Goal: Task Accomplishment & Management: Use online tool/utility

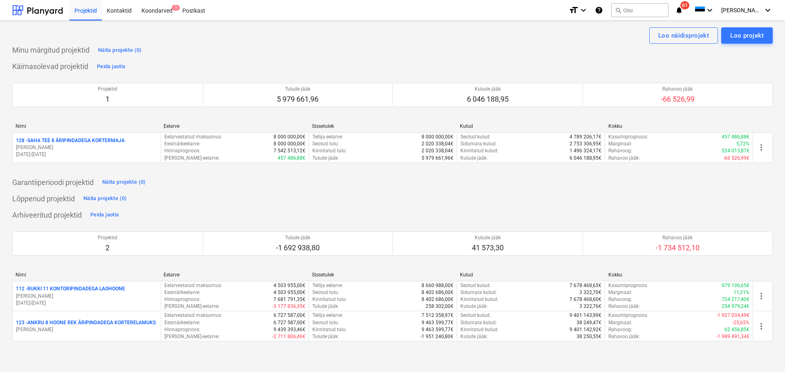
click at [92, 141] on p "128 - SAHA TEE 8 ÄRIPINDADEGA KORTERMAJA" at bounding box center [70, 140] width 109 height 7
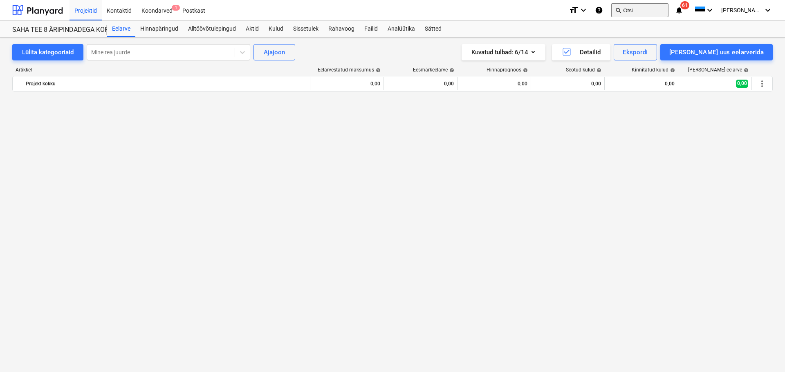
click at [658, 9] on button "search Otsi" at bounding box center [639, 10] width 57 height 14
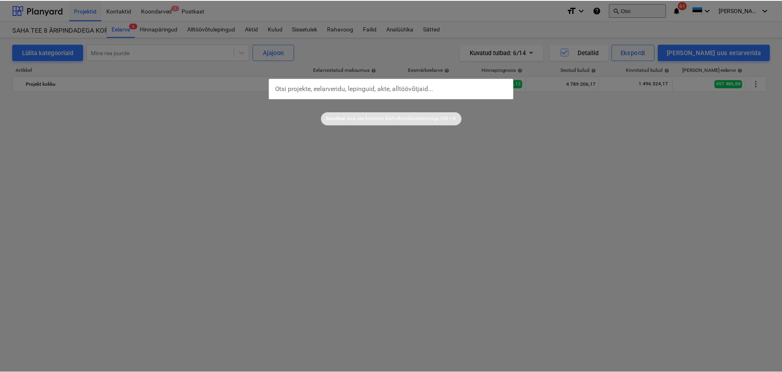
scroll to position [3705, 0]
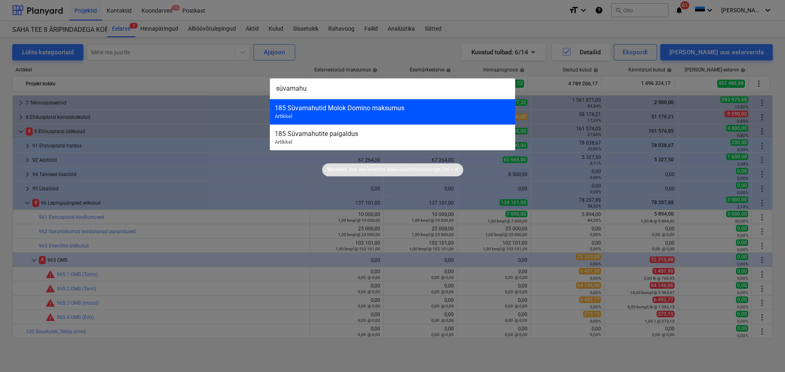
type input "süvamahu"
click at [391, 111] on div "185 Süvamahutid Molok Domino maksumus" at bounding box center [392, 108] width 235 height 8
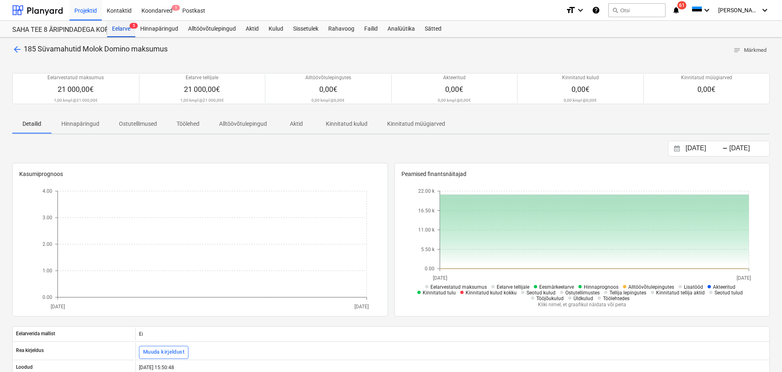
click at [122, 29] on div "Eelarve 5" at bounding box center [121, 29] width 28 height 16
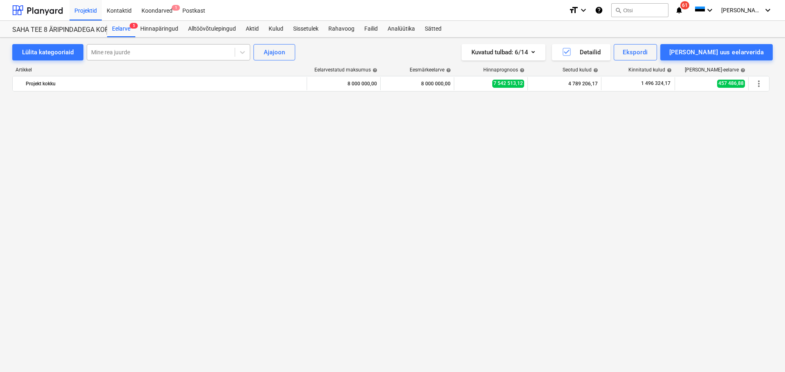
scroll to position [3705, 0]
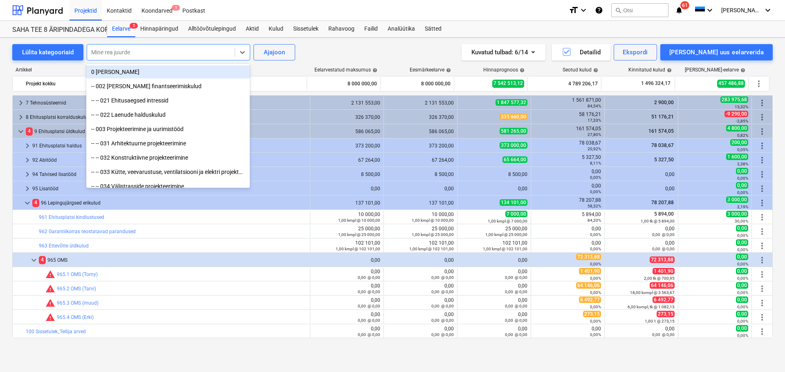
click at [124, 51] on div at bounding box center [160, 52] width 139 height 8
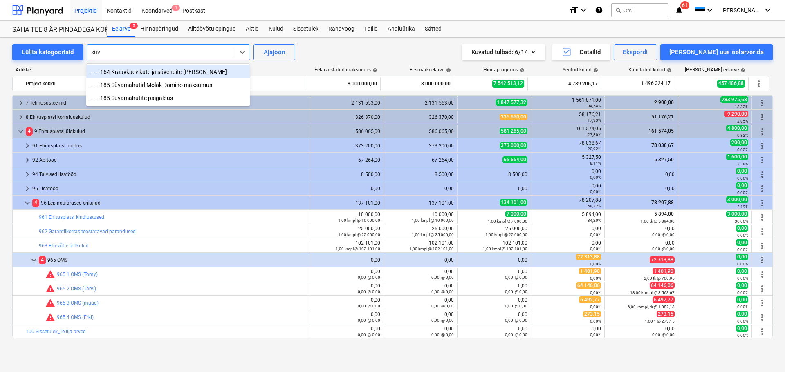
type input "süva"
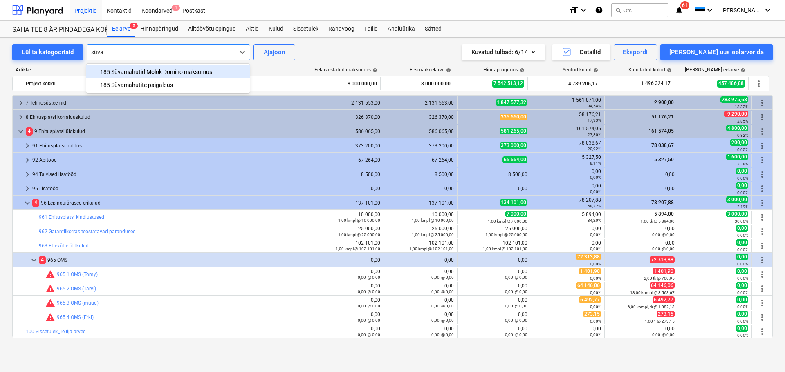
click at [103, 71] on div "-- -- 185 Süvamahutid Molok Domino maksumus" at bounding box center [168, 71] width 164 height 13
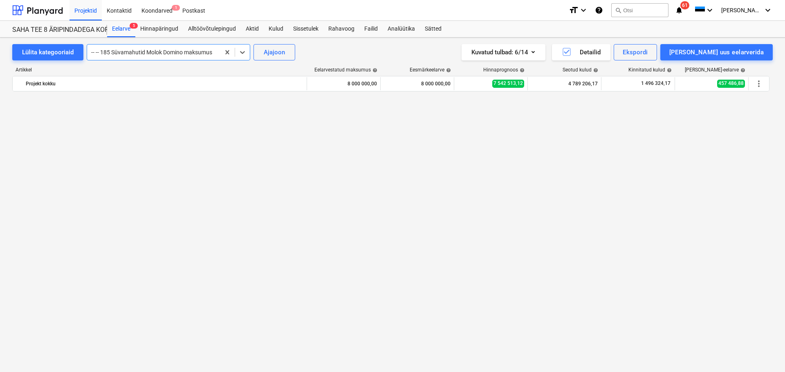
scroll to position [229, 0]
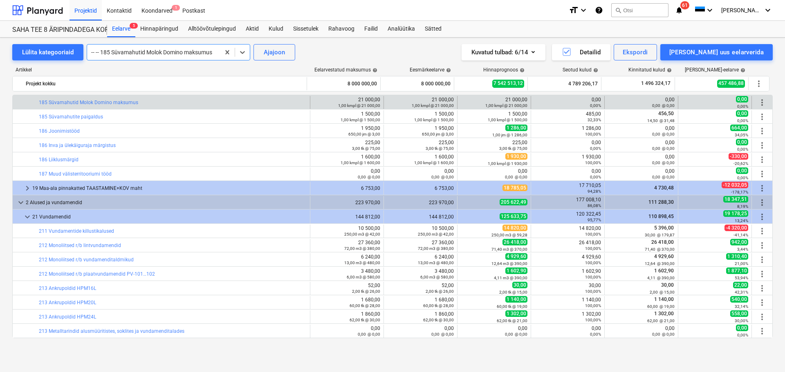
click at [103, 71] on div "Artikkel" at bounding box center [159, 70] width 295 height 6
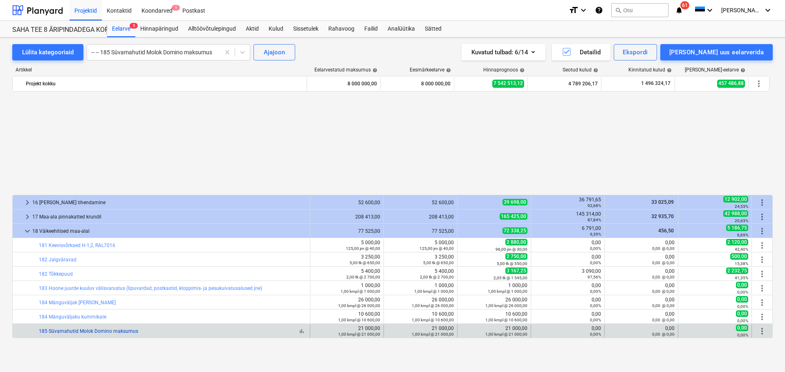
scroll to position [123, 0]
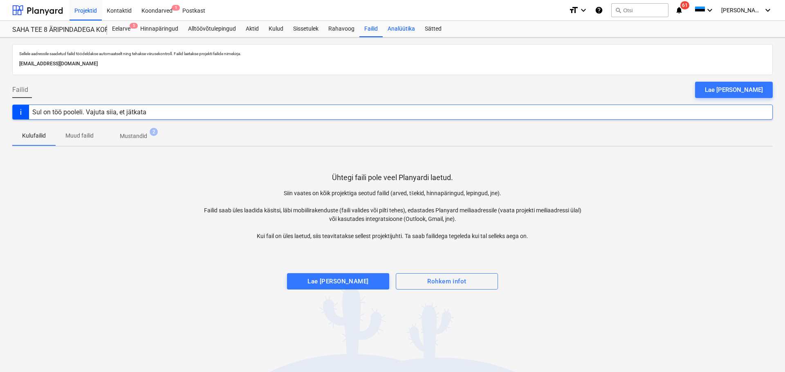
click at [391, 25] on div "Analüütika" at bounding box center [401, 29] width 37 height 16
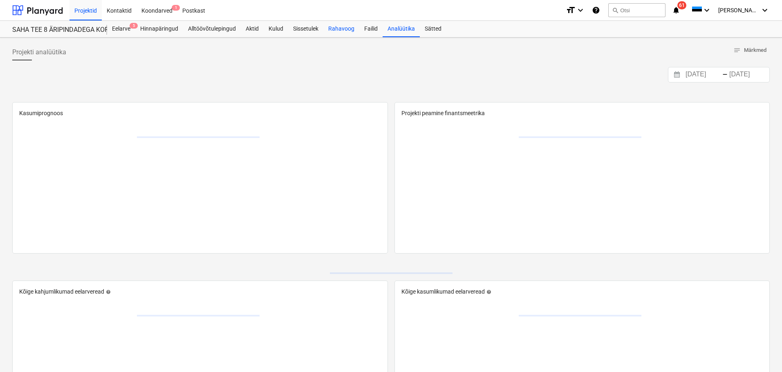
click at [357, 27] on div "Rahavoog" at bounding box center [341, 29] width 36 height 16
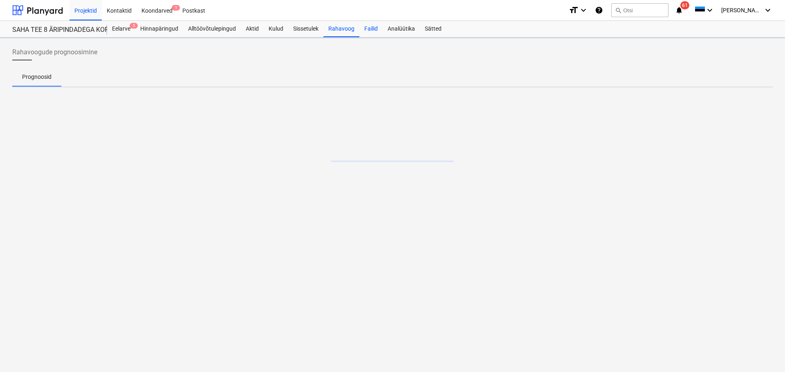
click at [368, 27] on div "Failid" at bounding box center [370, 29] width 23 height 16
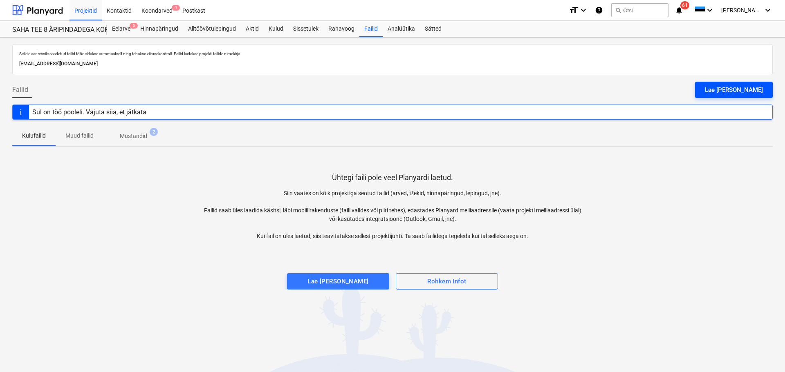
click at [754, 87] on div "Lae faile üles" at bounding box center [734, 90] width 58 height 11
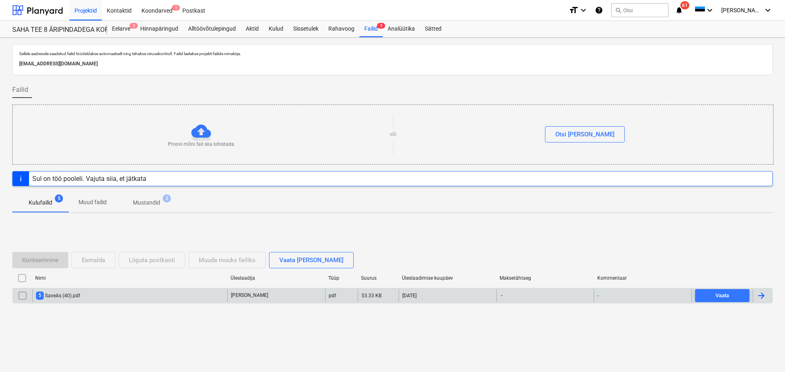
click at [65, 297] on div "5 SaveAs (40).pdf" at bounding box center [58, 296] width 44 height 8
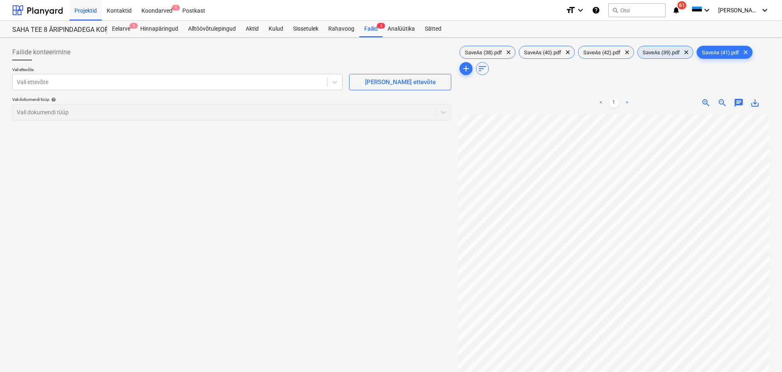
click at [664, 54] on span "SaveAs (39).pdf" at bounding box center [661, 52] width 47 height 6
click at [597, 50] on span "SaveAs (42).pdf" at bounding box center [601, 52] width 47 height 6
click at [547, 52] on span "SaveAs (40).pdf" at bounding box center [542, 52] width 47 height 6
click at [482, 51] on span "SaveAs (38).pdf" at bounding box center [483, 52] width 47 height 6
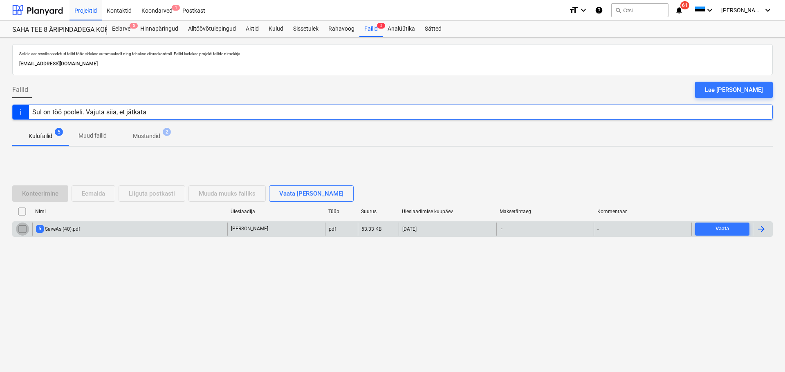
click at [20, 229] on input "checkbox" at bounding box center [22, 229] width 13 height 13
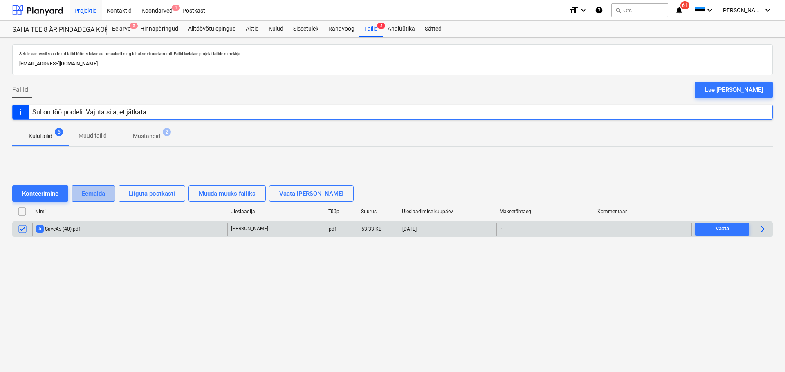
click at [108, 195] on button "Eemalda" at bounding box center [94, 194] width 44 height 16
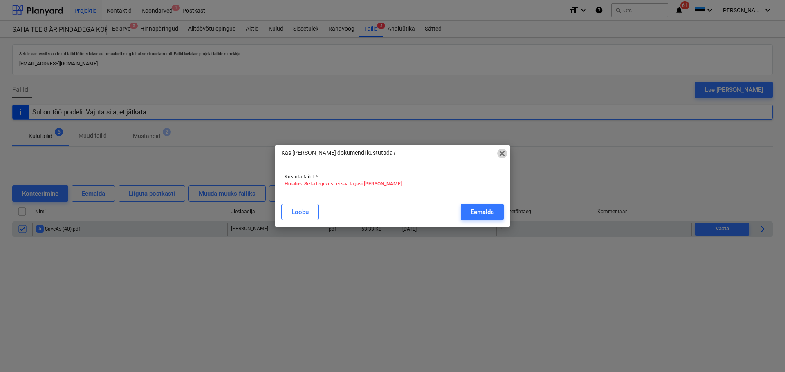
click at [506, 152] on span "close" at bounding box center [502, 154] width 10 height 10
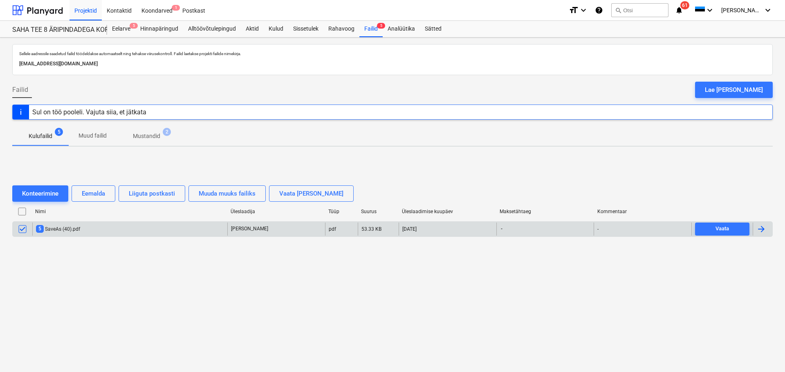
click at [327, 266] on div "Konteerimine Eemalda Liiguta postkasti Muuda muuks failiks Vaata faile eraldi N…" at bounding box center [392, 214] width 760 height 123
click at [21, 231] on input "checkbox" at bounding box center [22, 229] width 13 height 13
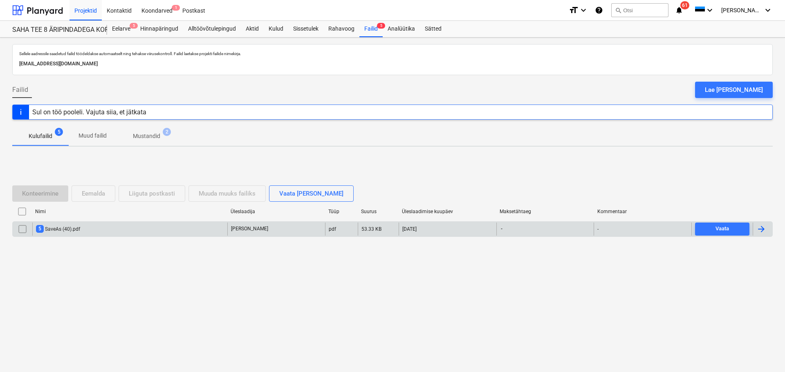
click at [762, 229] on div at bounding box center [761, 229] width 10 height 10
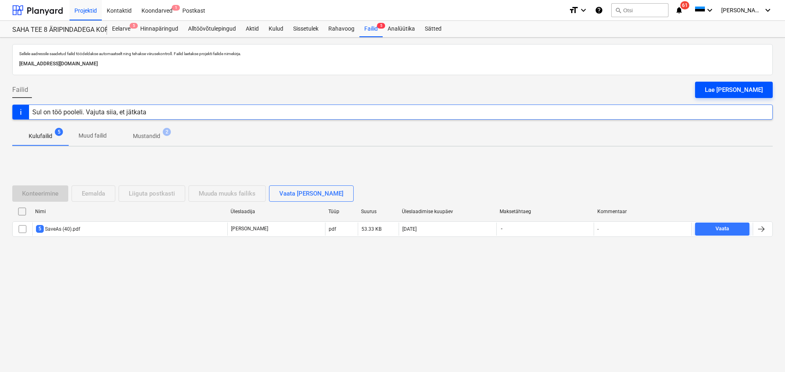
click at [724, 88] on button "Lae faile üles" at bounding box center [734, 90] width 78 height 16
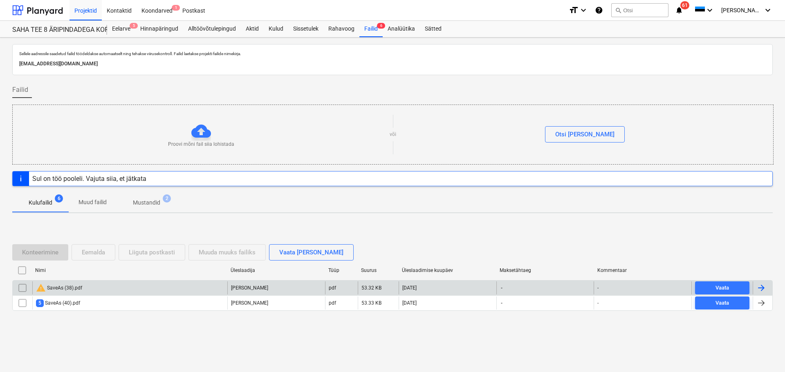
click at [22, 287] on input "checkbox" at bounding box center [22, 288] width 13 height 13
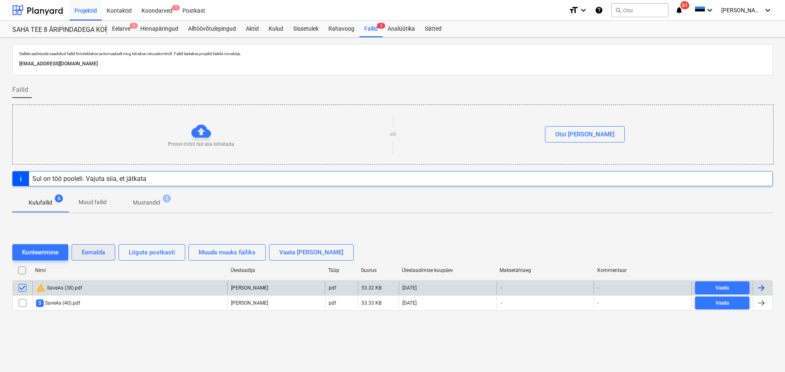
click at [100, 249] on div "Eemalda" at bounding box center [93, 252] width 23 height 11
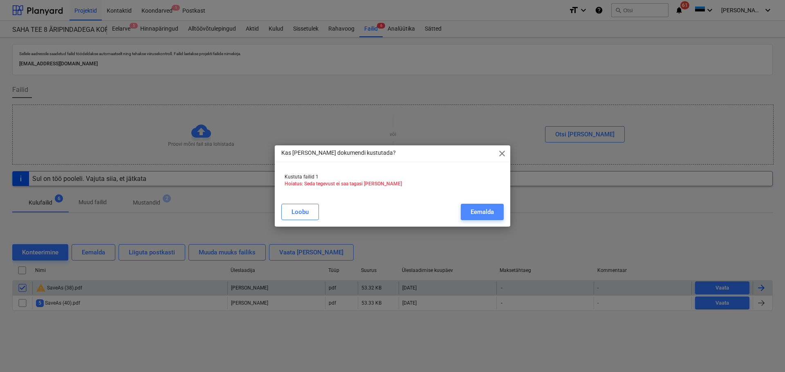
click at [474, 209] on div "Eemalda" at bounding box center [482, 212] width 23 height 11
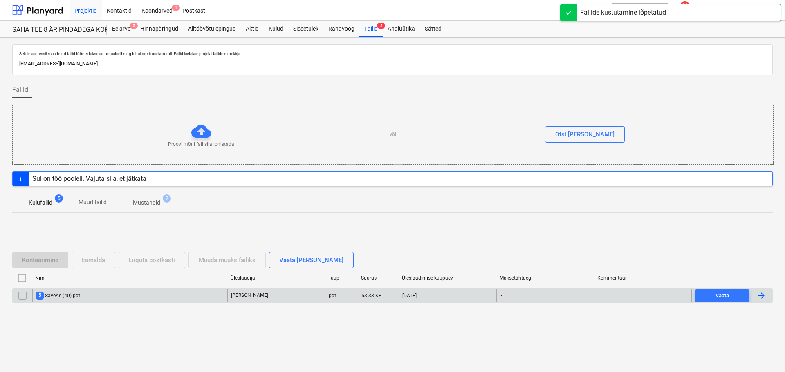
click at [200, 299] on div "5 SaveAs (40).pdf" at bounding box center [129, 295] width 195 height 13
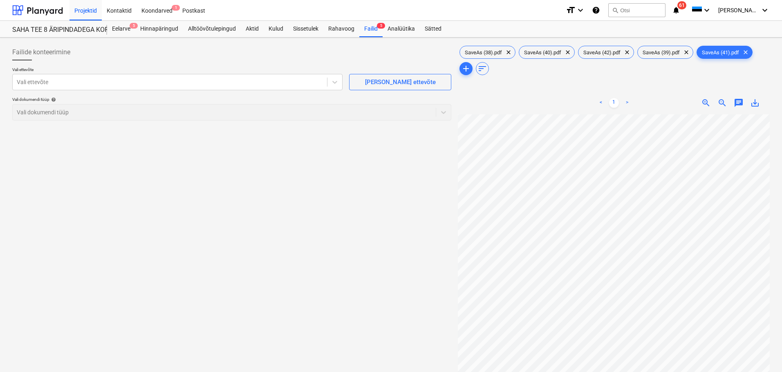
scroll to position [0, 31]
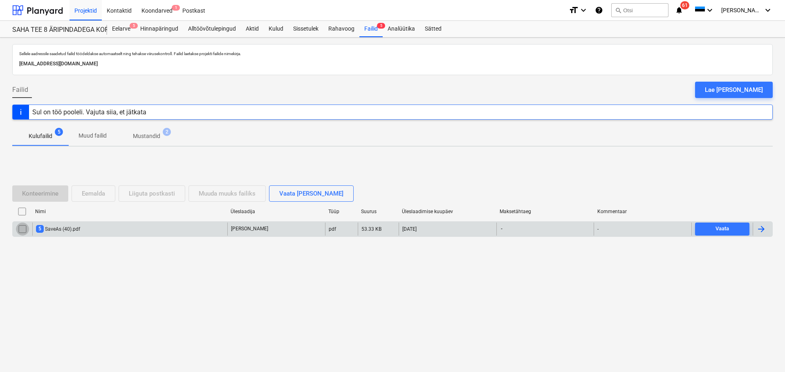
click at [18, 228] on input "checkbox" at bounding box center [22, 229] width 13 height 13
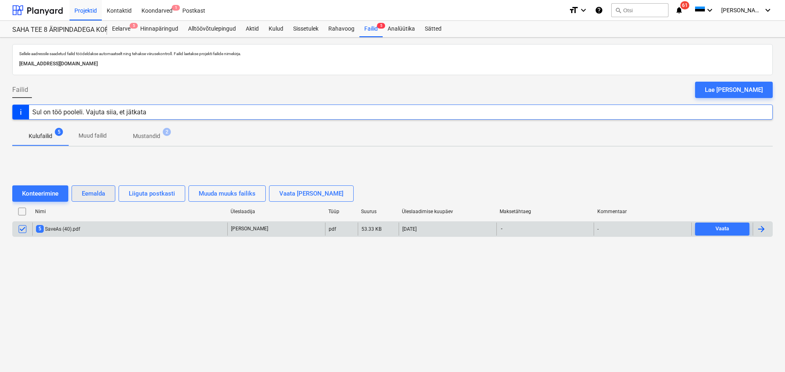
click at [94, 193] on div "Eemalda" at bounding box center [93, 193] width 23 height 11
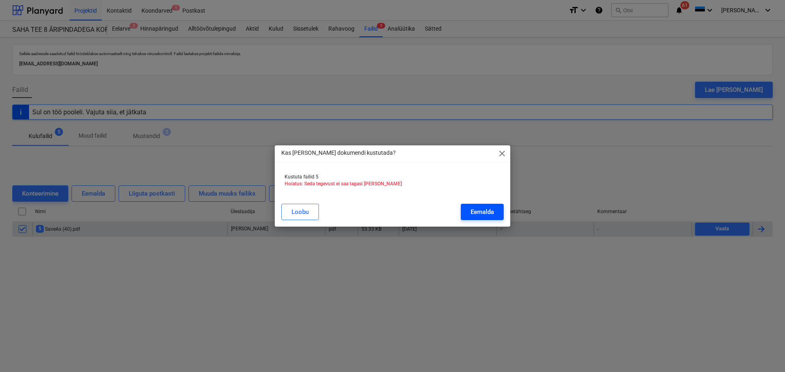
click at [482, 219] on button "Eemalda" at bounding box center [482, 212] width 43 height 16
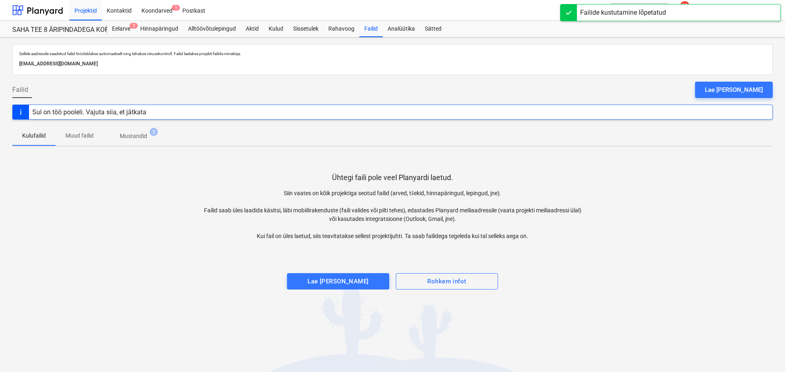
click at [744, 86] on div "Lae faile üles" at bounding box center [734, 90] width 58 height 11
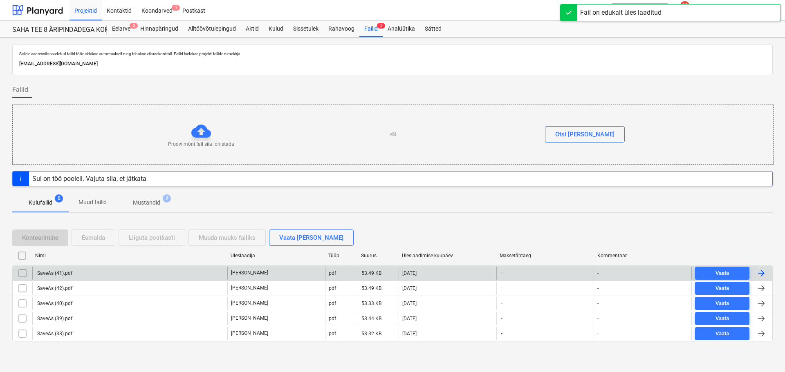
click at [61, 273] on div "SaveAs (41).pdf" at bounding box center [54, 274] width 36 height 6
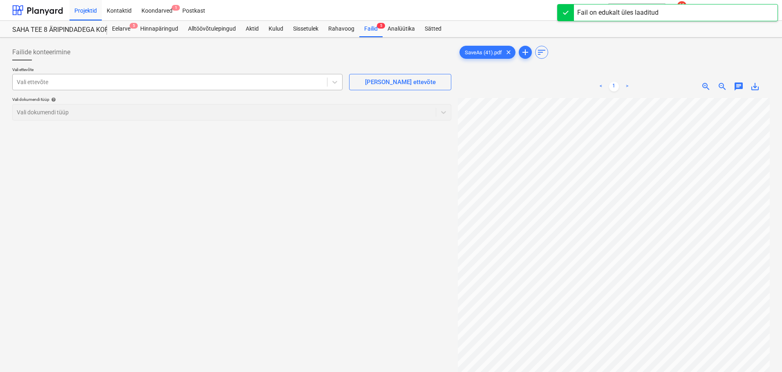
click at [213, 85] on div at bounding box center [170, 82] width 306 height 8
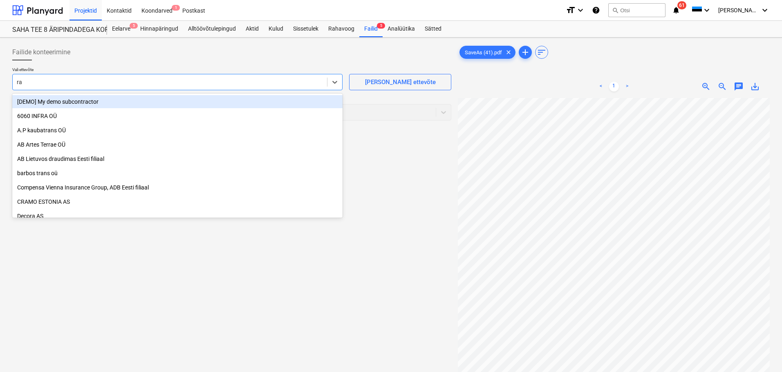
type input "rag"
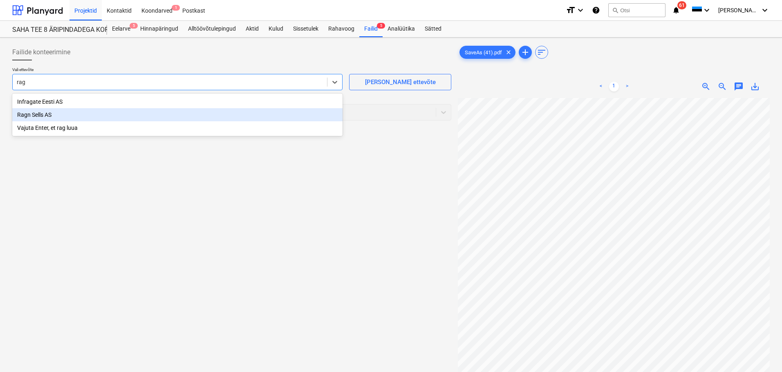
click at [71, 112] on div "Ragn Sells AS" at bounding box center [177, 114] width 330 height 13
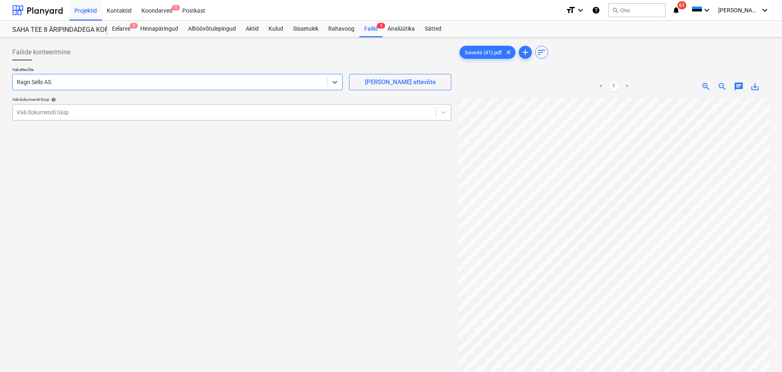
click at [318, 113] on div at bounding box center [224, 112] width 415 height 8
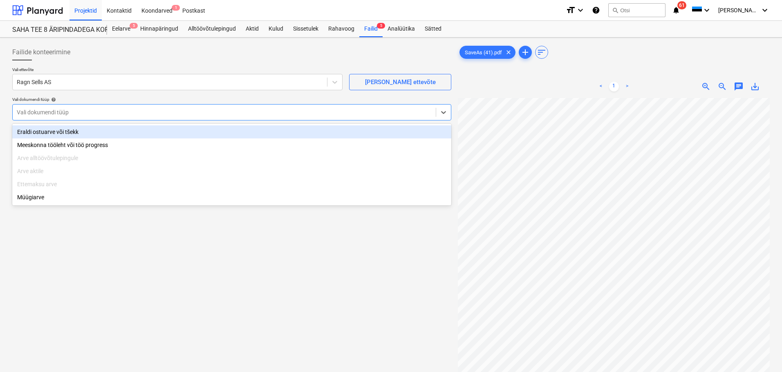
click at [60, 133] on div "Eraldi ostuarve või tšekk" at bounding box center [231, 131] width 439 height 13
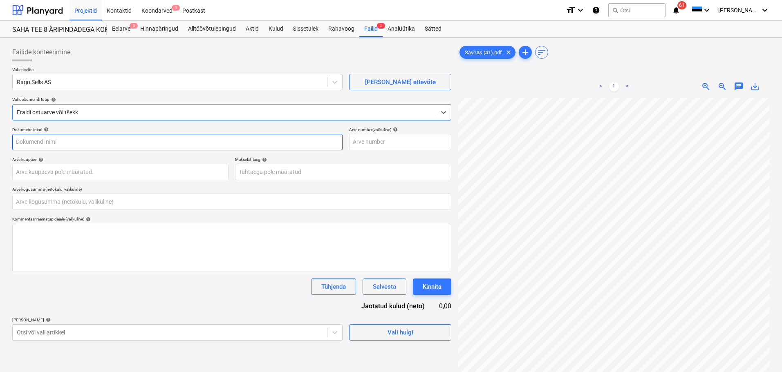
type input "SaveAs (41).pdf"
type input "0,00"
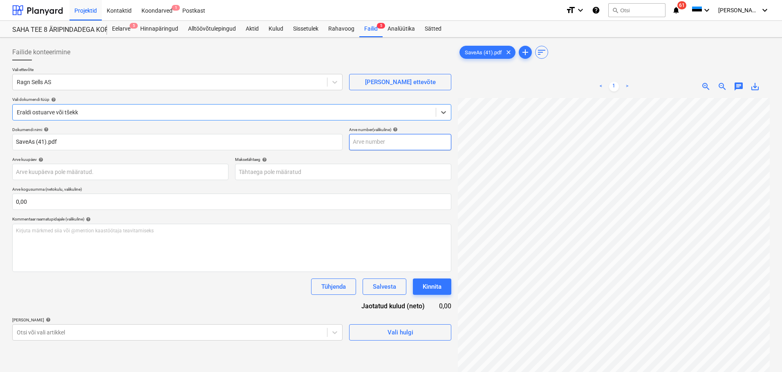
click at [394, 141] on input "text" at bounding box center [400, 142] width 102 height 16
type input "1912256870"
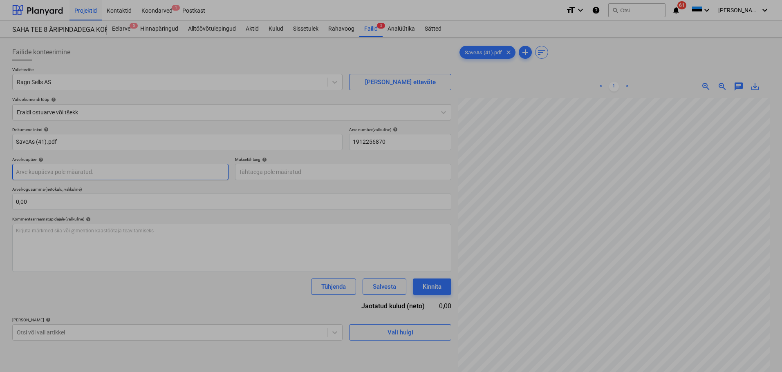
click at [138, 172] on body "Projektid Kontaktid Koondarved 1 Postkast format_size keyboard_arrow_down help …" at bounding box center [391, 186] width 782 height 372
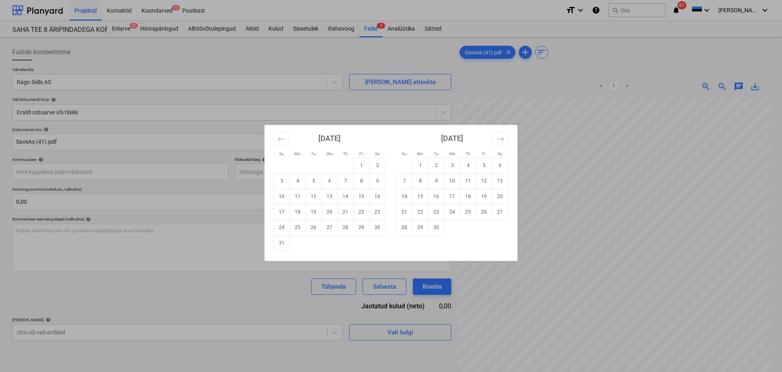
drag, startPoint x: 721, startPoint y: 158, endPoint x: 711, endPoint y: 158, distance: 10.2
click at [711, 158] on div "Su Mo Tu We Th Fr Sa Su Mo Tu We Th Fr Sa July 2025 1 2 3 4 5 6 7 8 9 10 11 12 …" at bounding box center [391, 186] width 782 height 372
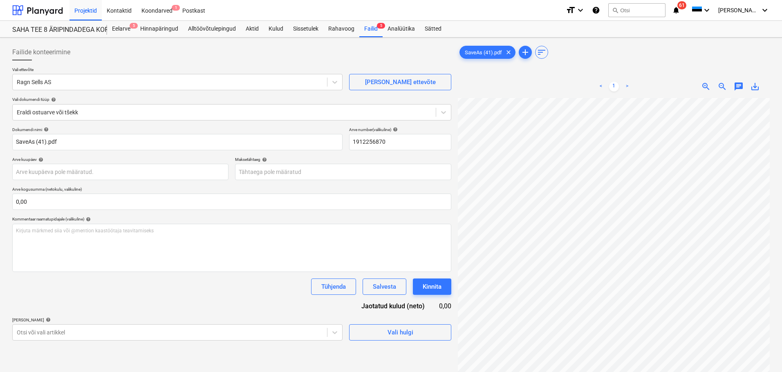
scroll to position [0, 52]
click at [124, 174] on body "Projektid Kontaktid Koondarved 1 Postkast format_size keyboard_arrow_down help …" at bounding box center [391, 186] width 782 height 372
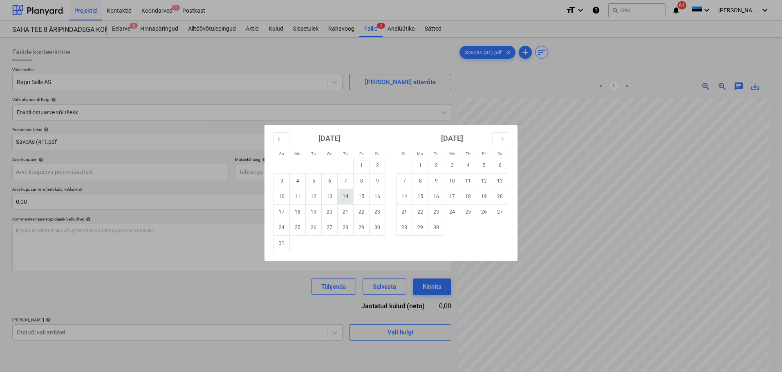
click at [342, 199] on td "14" at bounding box center [346, 197] width 16 height 16
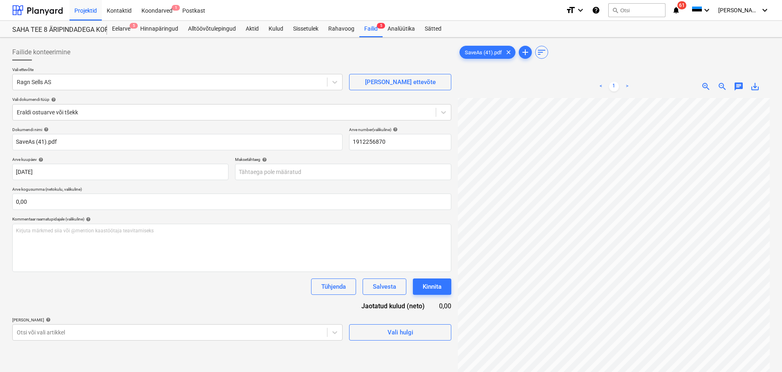
type input "14 Aug 2025"
click at [290, 174] on body "Projektid Kontaktid Koondarved 1 Postkast format_size keyboard_arrow_down help …" at bounding box center [391, 186] width 782 height 372
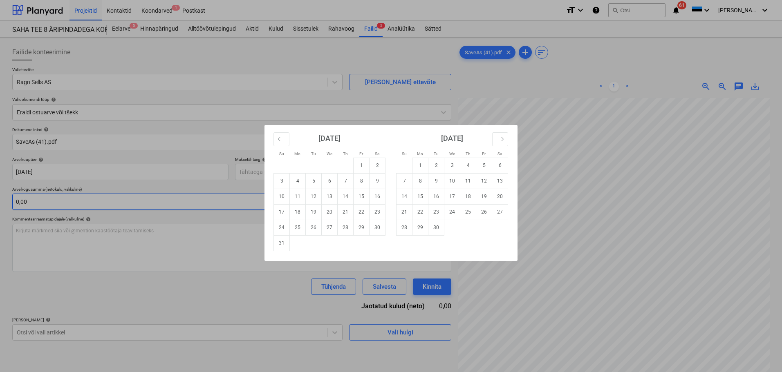
drag, startPoint x: 358, startPoint y: 198, endPoint x: 317, endPoint y: 198, distance: 41.3
click at [358, 198] on td "15" at bounding box center [362, 197] width 16 height 16
type input "15 Aug 2025"
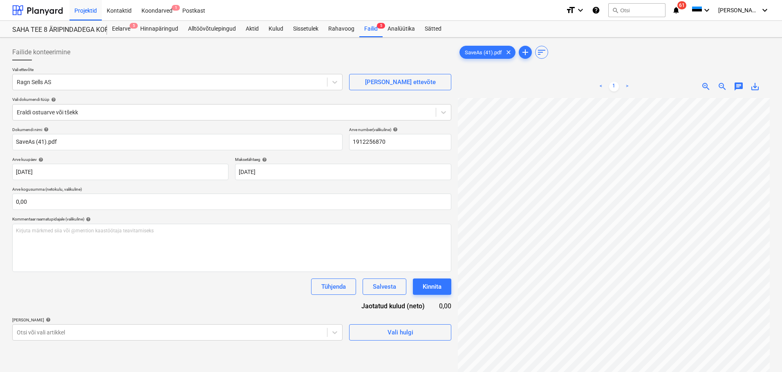
click at [267, 185] on div "Dokumendi nimi help SaveAs (41).pdf Arve number (valikuline) help 1912256870 Ar…" at bounding box center [231, 234] width 439 height 214
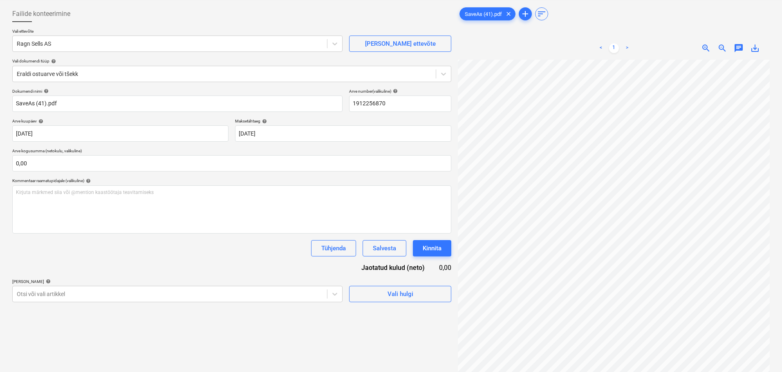
scroll to position [82, 0]
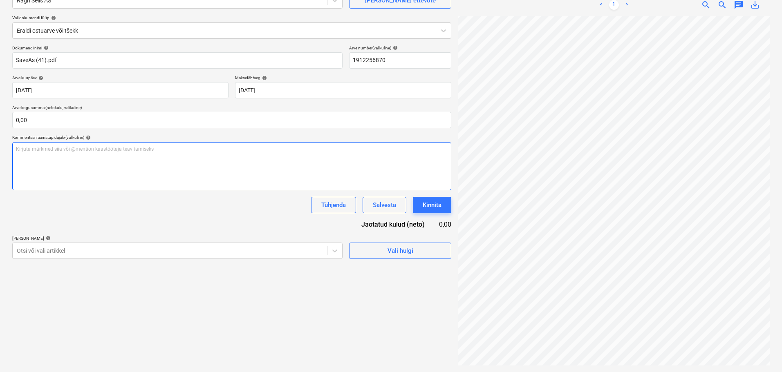
click at [146, 153] on div "Kirjuta märkmed siia või @mention kaastöötaja teavitamiseks ﻿" at bounding box center [231, 166] width 439 height 48
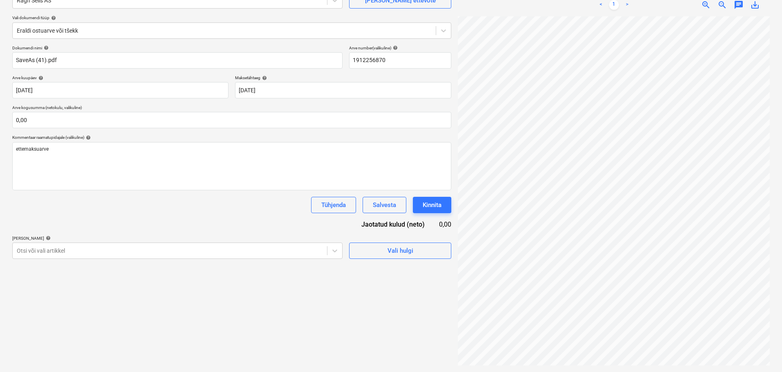
click at [214, 226] on div "Dokumendi nimi help SaveAs (41).pdf Arve number (valikuline) help 1912256870 Ar…" at bounding box center [231, 152] width 439 height 214
click at [142, 255] on body "Projektid Kontaktid Koondarved 1 Postkast format_size keyboard_arrow_down help …" at bounding box center [391, 104] width 782 height 372
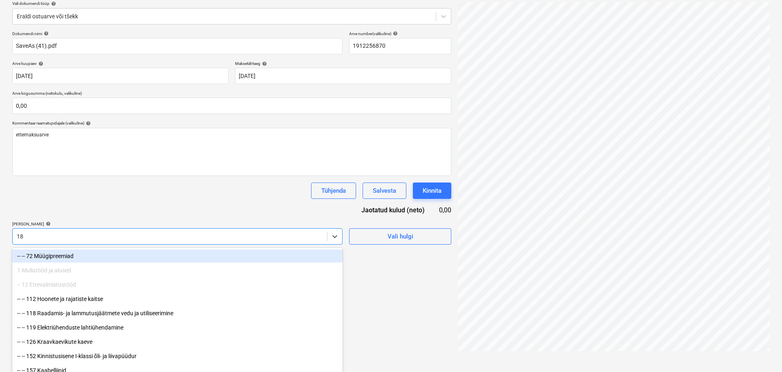
type input "185"
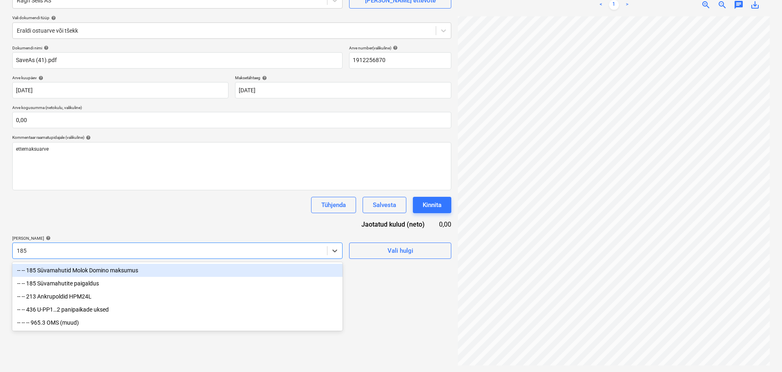
scroll to position [82, 0]
click at [90, 273] on div "-- -- 185 Süvamahutid Molok Domino maksumus" at bounding box center [177, 270] width 330 height 13
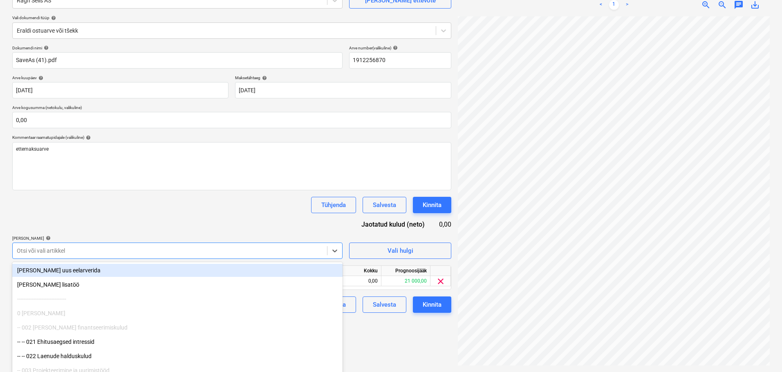
click at [170, 204] on div "Tühjenda Salvesta Kinnita" at bounding box center [231, 205] width 439 height 16
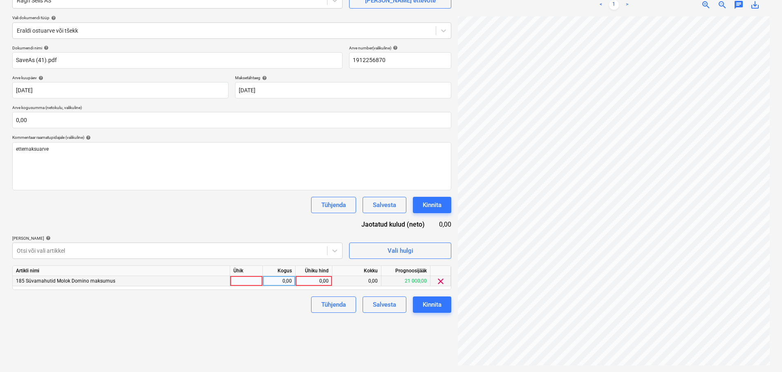
click at [247, 285] on div at bounding box center [246, 281] width 33 height 10
type input "1"
click at [284, 283] on div "0,00" at bounding box center [279, 281] width 26 height 10
click at [314, 282] on div "0,00" at bounding box center [314, 281] width 30 height 10
type input "3300"
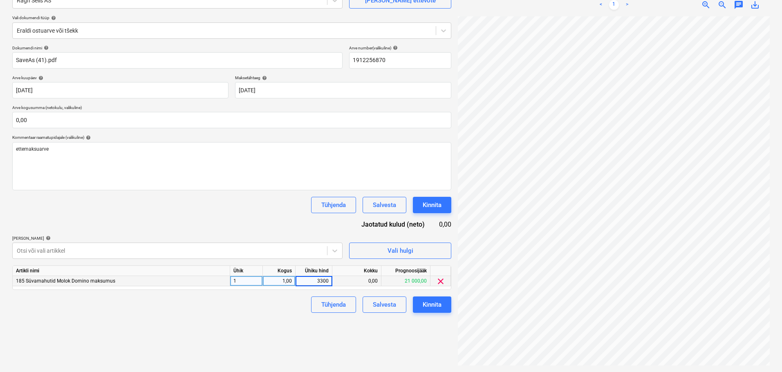
click at [291, 321] on div "Failide konteerimine Vali ettevõte Ragn Sells AS Lisa uus ettevõte Vali dokumen…" at bounding box center [232, 164] width 446 height 410
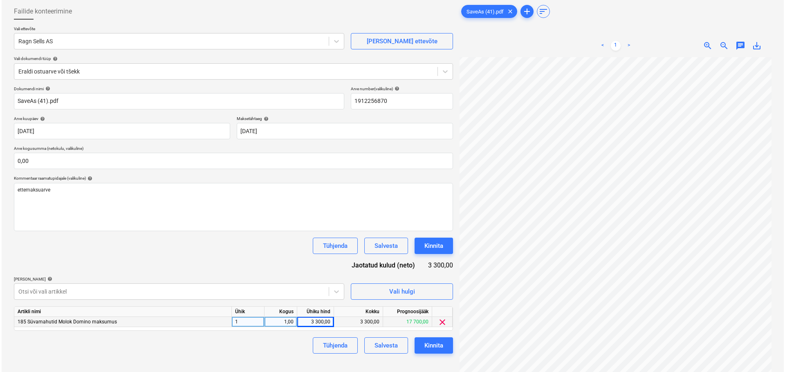
scroll to position [0, 58]
click at [437, 345] on div "Kinnita" at bounding box center [432, 346] width 19 height 11
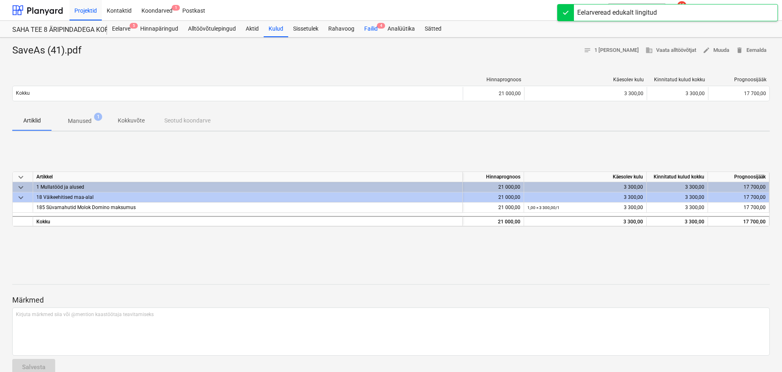
click at [373, 34] on div "Failid 4" at bounding box center [370, 29] width 23 height 16
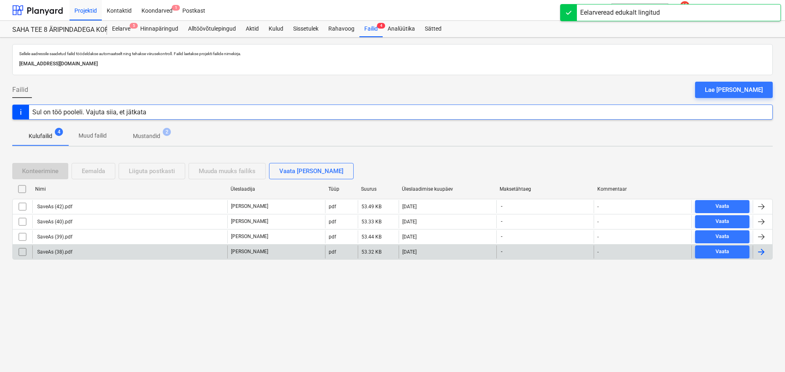
click at [127, 248] on div "SaveAs (38).pdf" at bounding box center [129, 252] width 195 height 13
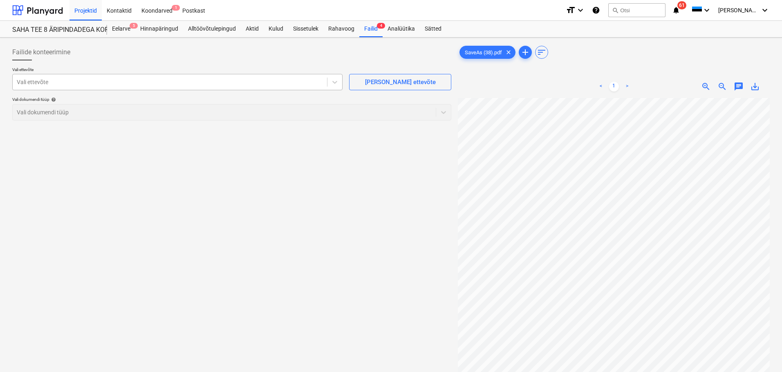
click at [267, 78] on div at bounding box center [170, 82] width 306 height 8
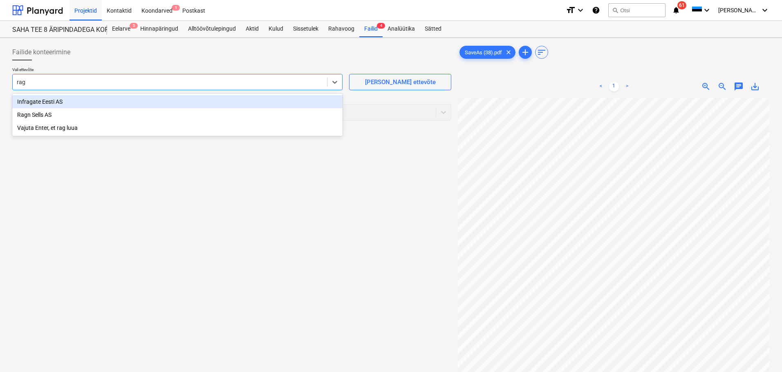
type input "ragn"
click at [154, 105] on div "Ragn Sells AS" at bounding box center [177, 101] width 330 height 13
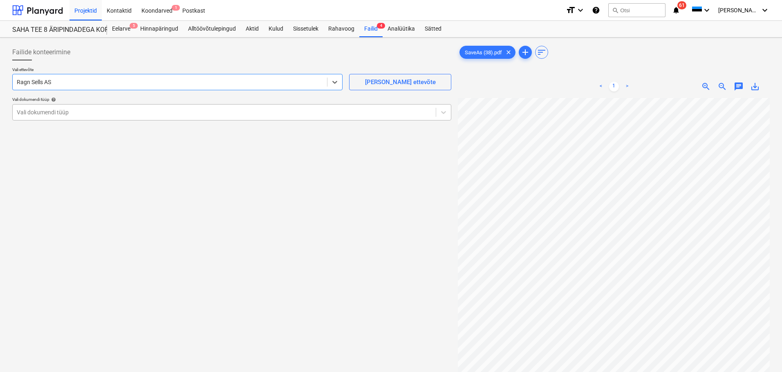
click at [122, 117] on div "Vali dokumendi tüüp" at bounding box center [224, 112] width 423 height 11
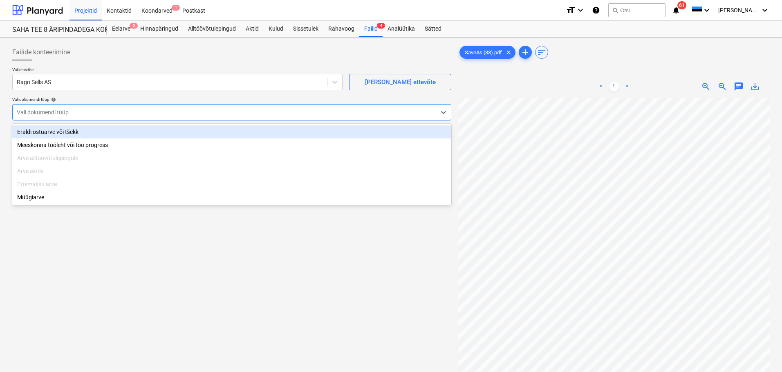
click at [100, 133] on div "Eraldi ostuarve või tšekk" at bounding box center [231, 131] width 439 height 13
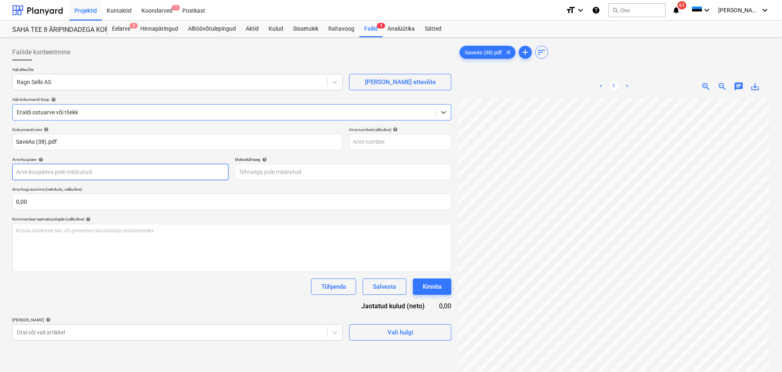
click at [78, 174] on body "Projektid Kontaktid Koondarved 1 Postkast format_size keyboard_arrow_down help …" at bounding box center [391, 186] width 782 height 372
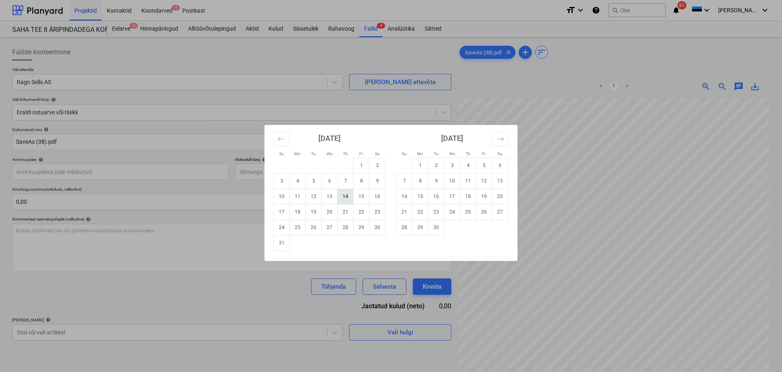
click at [344, 195] on td "14" at bounding box center [346, 197] width 16 height 16
type input "14 Aug 2025"
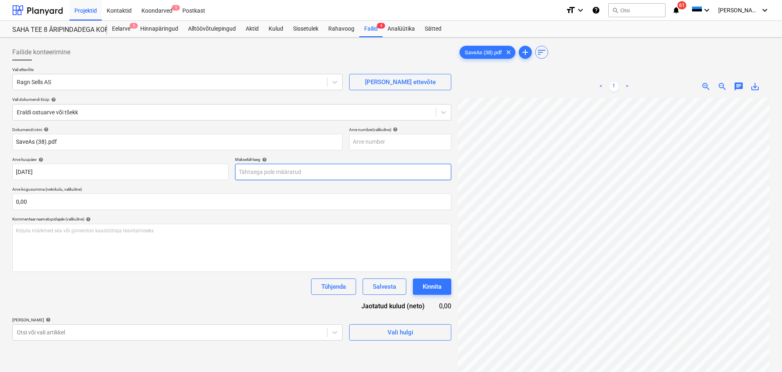
click at [275, 177] on body "Projektid Kontaktid Koondarved 1 Postkast format_size keyboard_arrow_down help …" at bounding box center [391, 186] width 782 height 372
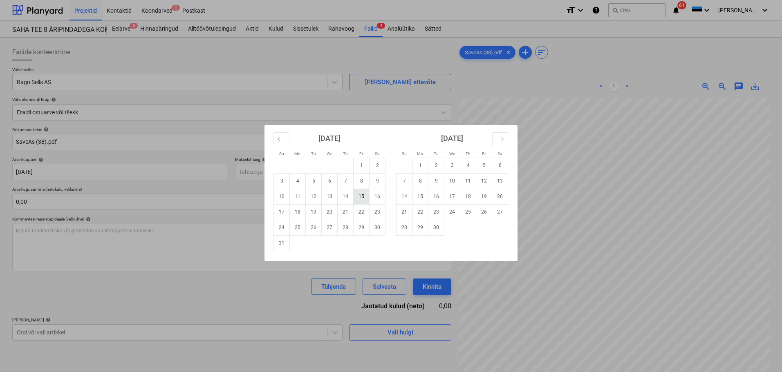
click at [358, 195] on td "15" at bounding box center [362, 197] width 16 height 16
type input "15 Aug 2025"
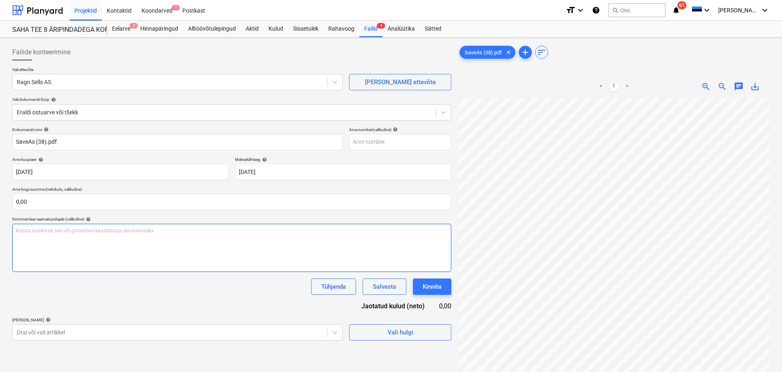
click at [150, 236] on div "Kirjuta märkmed siia või @mention kaastöötaja teavitamiseks ﻿" at bounding box center [231, 248] width 439 height 48
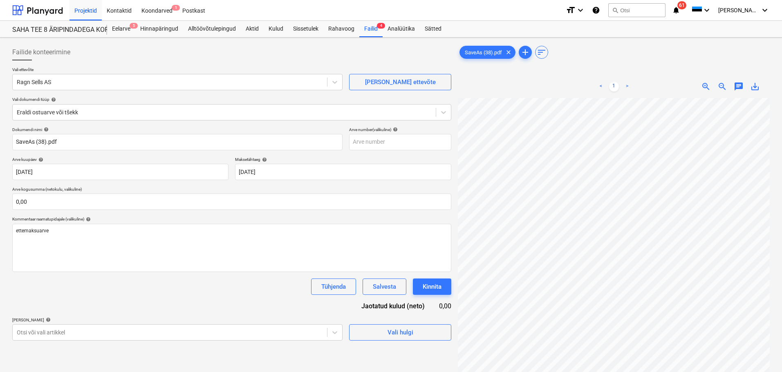
click at [176, 308] on div "Dokumendi nimi help SaveAs (38).pdf Arve number (valikuline) help Arve kuupäev …" at bounding box center [231, 234] width 439 height 214
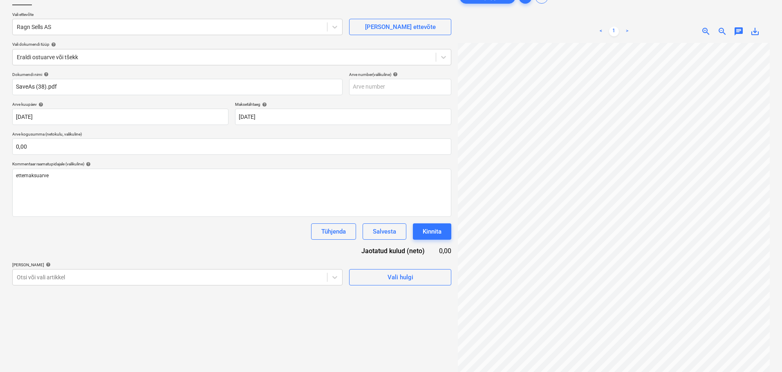
scroll to position [41, 0]
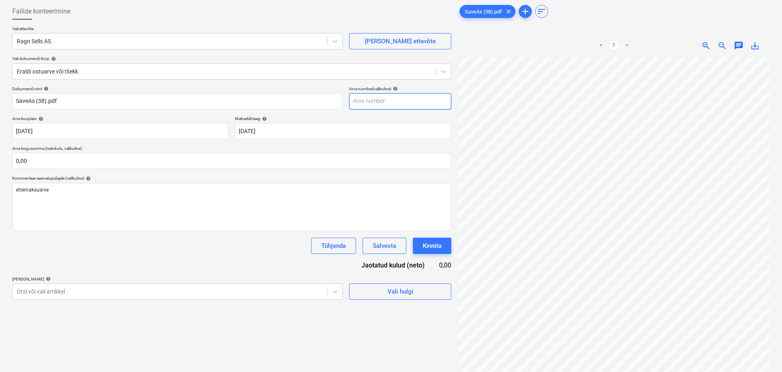
click at [385, 98] on input "text" at bounding box center [400, 101] width 102 height 16
type input "1912256866"
click at [262, 249] on div "Tühjenda Salvesta Kinnita" at bounding box center [231, 246] width 439 height 16
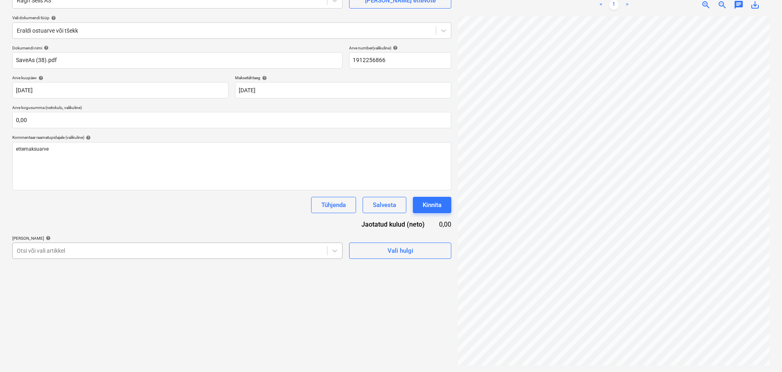
click at [174, 291] on body "Projektid Kontaktid Koondarved 1 Postkast format_size keyboard_arrow_down help …" at bounding box center [391, 104] width 782 height 372
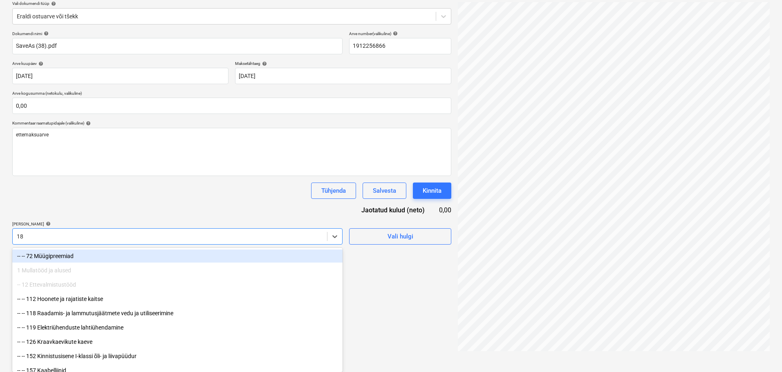
type input "185"
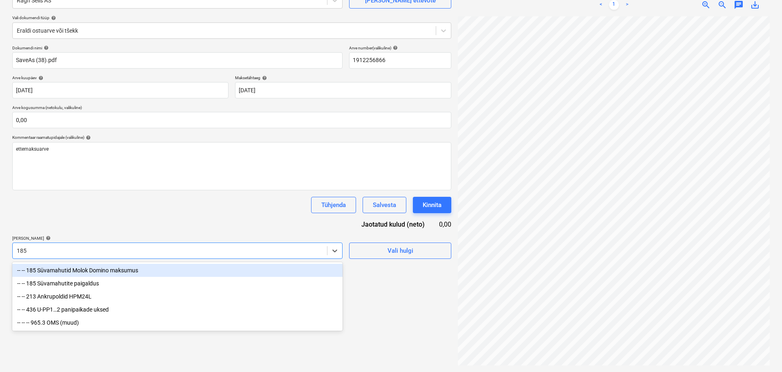
click at [77, 270] on div "-- -- 185 Süvamahutid Molok Domino maksumus" at bounding box center [177, 270] width 330 height 13
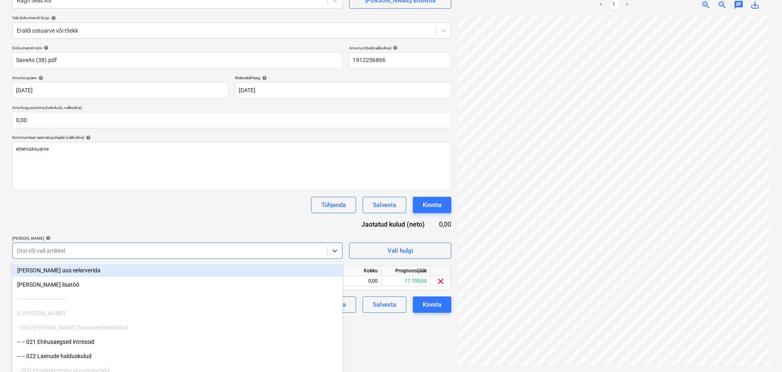
click at [186, 210] on div "Tühjenda Salvesta Kinnita" at bounding box center [231, 205] width 439 height 16
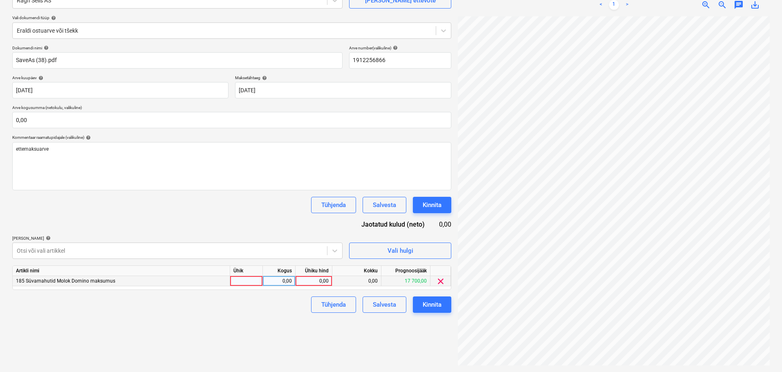
click at [254, 284] on div at bounding box center [246, 281] width 33 height 10
type input "1"
click at [279, 282] on div "0,00" at bounding box center [279, 281] width 26 height 10
click at [317, 281] on div "0,00" at bounding box center [314, 281] width 30 height 10
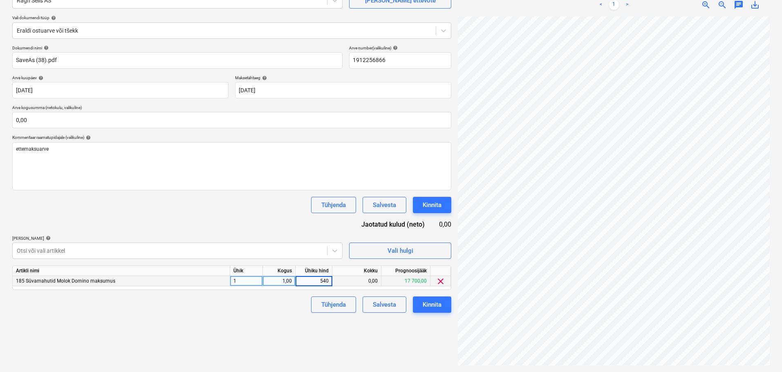
type input "5400"
click at [423, 337] on div "Failide konteerimine Vali ettevõte Ragn Sells AS Lisa uus ettevõte Vali dokumen…" at bounding box center [232, 164] width 446 height 410
drag, startPoint x: 246, startPoint y: 213, endPoint x: 232, endPoint y: 245, distance: 34.6
click at [232, 245] on div "Dokumendi nimi help SaveAs (38).pdf Arve number (valikuline) help 1912256866 Ar…" at bounding box center [231, 179] width 439 height 268
click at [221, 232] on div "Dokumendi nimi help SaveAs (38).pdf Arve number (valikuline) help 1912256866 Ar…" at bounding box center [231, 179] width 439 height 268
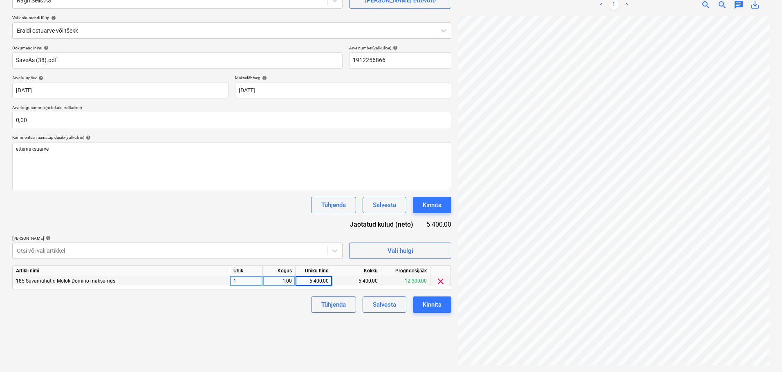
drag, startPoint x: 200, startPoint y: 211, endPoint x: 193, endPoint y: 220, distance: 11.6
click at [193, 220] on div "Dokumendi nimi help SaveAs (38).pdf Arve number (valikuline) help 1912256866 Ar…" at bounding box center [231, 179] width 439 height 268
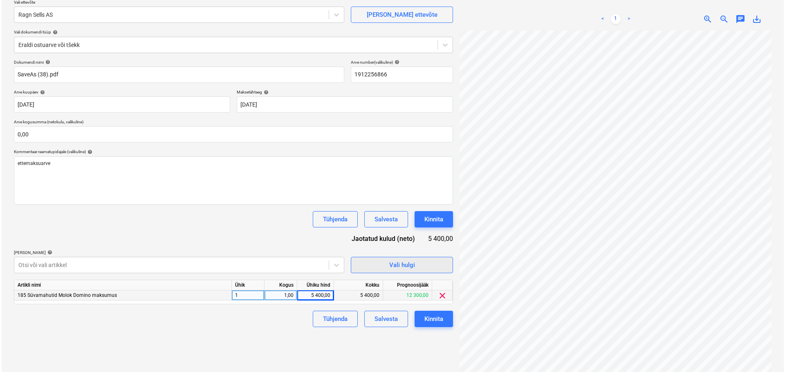
scroll to position [82, 0]
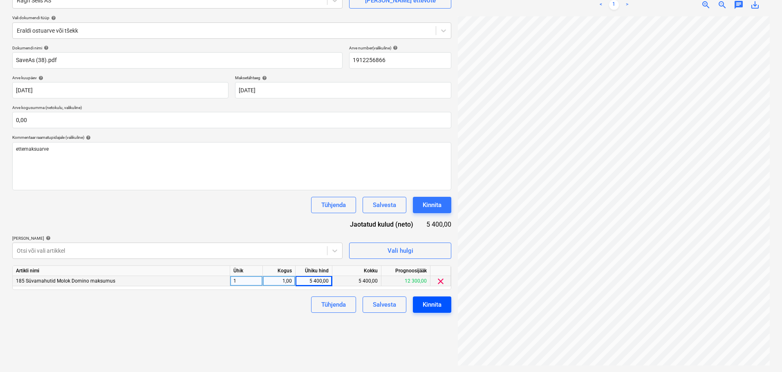
click at [433, 306] on div "Kinnita" at bounding box center [432, 305] width 19 height 11
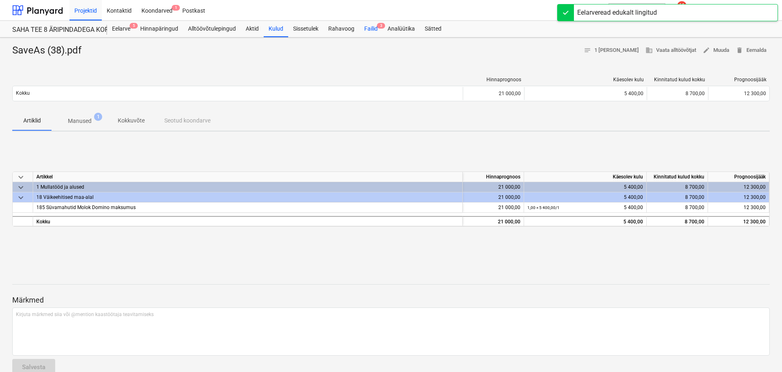
click at [372, 31] on div "Failid 3" at bounding box center [370, 29] width 23 height 16
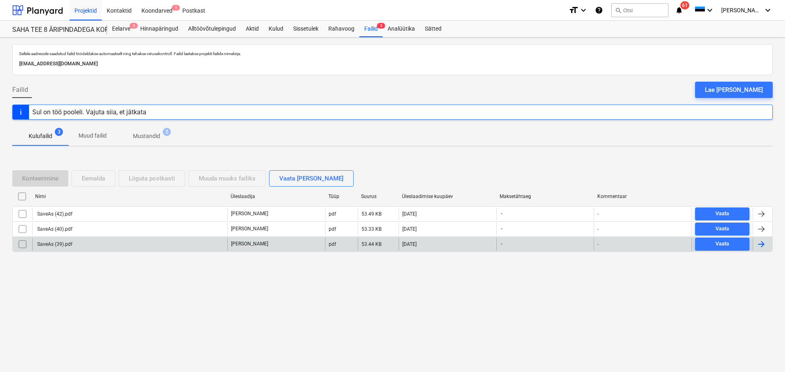
click at [88, 239] on div "SaveAs (39).pdf" at bounding box center [129, 244] width 195 height 13
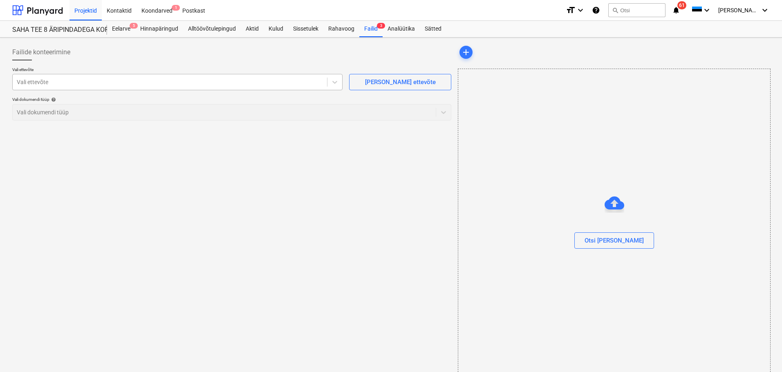
click at [260, 81] on div at bounding box center [170, 82] width 306 height 8
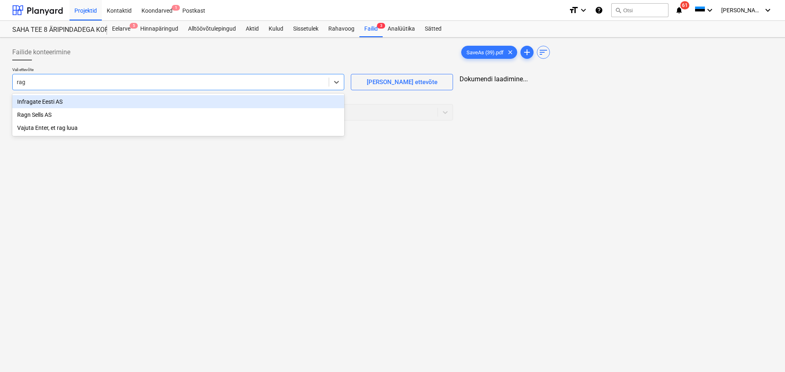
type input "ragn"
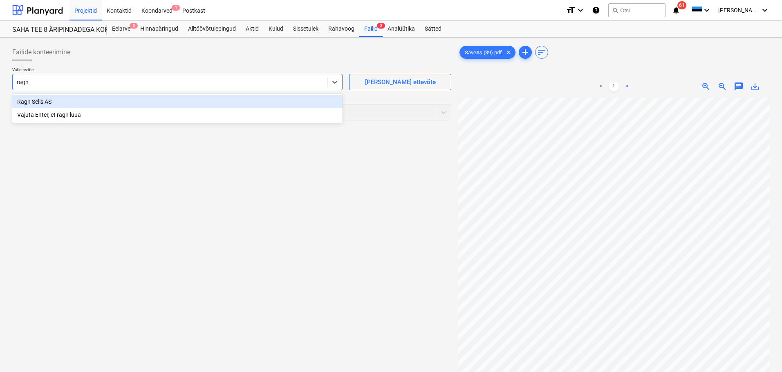
click at [168, 105] on div "Ragn Sells AS" at bounding box center [177, 101] width 330 height 13
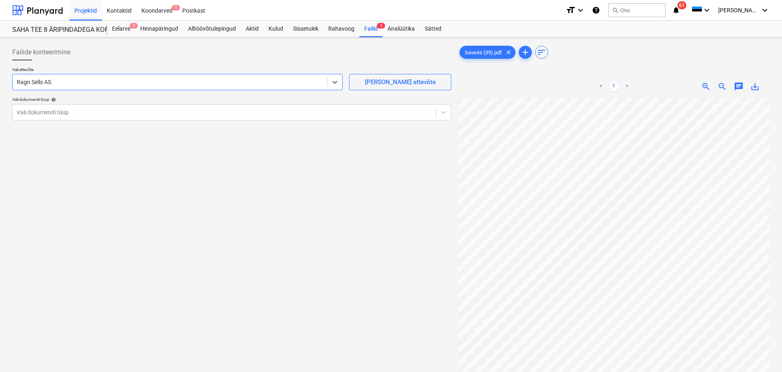
click at [121, 170] on div "Failide konteerimine Vali ettevõte option Ragn Sells AS , selected. Select is f…" at bounding box center [232, 246] width 446 height 410
click at [153, 114] on div at bounding box center [224, 112] width 415 height 8
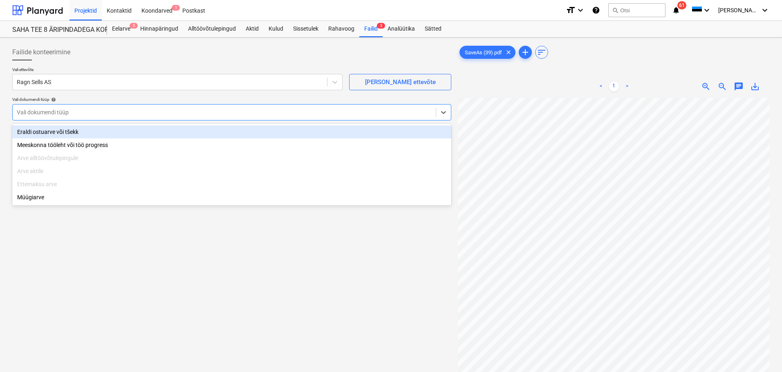
click at [125, 131] on div "Eraldi ostuarve või tšekk" at bounding box center [231, 131] width 439 height 13
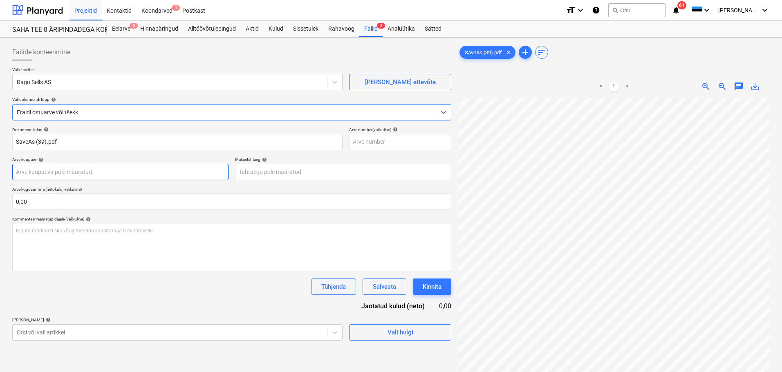
click at [84, 175] on body "Projektid Kontaktid Koondarved 1 Postkast format_size keyboard_arrow_down help …" at bounding box center [391, 186] width 782 height 372
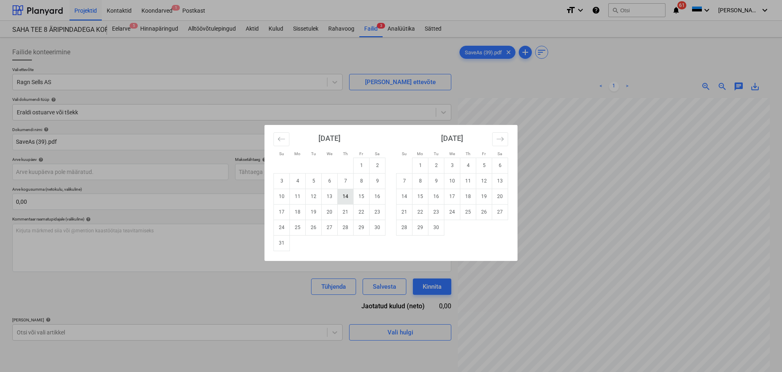
click at [343, 197] on td "14" at bounding box center [346, 197] width 16 height 16
type input "14 Aug 2025"
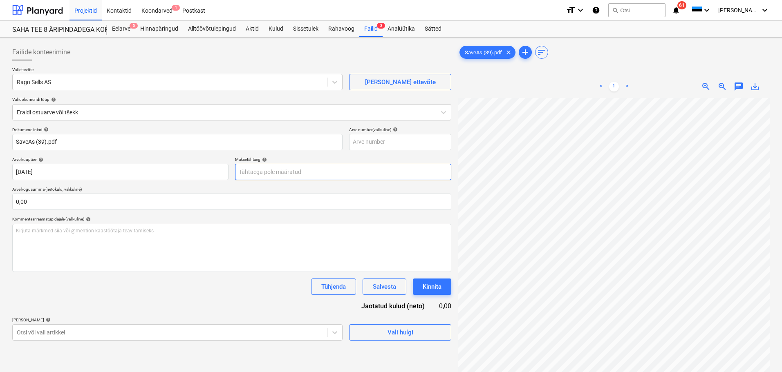
click at [274, 170] on body "Projektid Kontaktid Koondarved 1 Postkast format_size keyboard_arrow_down help …" at bounding box center [391, 186] width 782 height 372
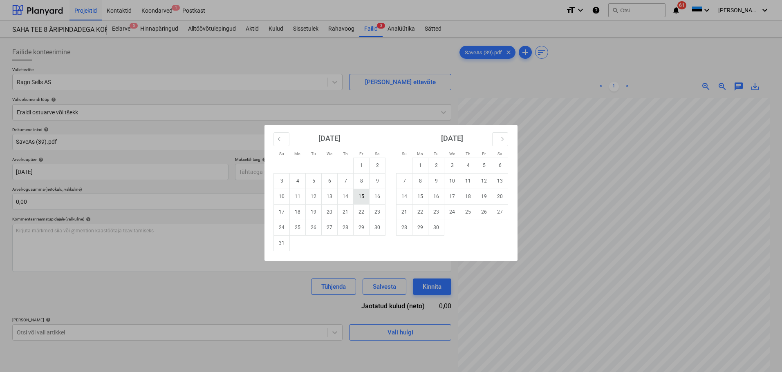
click at [365, 197] on td "15" at bounding box center [362, 197] width 16 height 16
type input "15 Aug 2025"
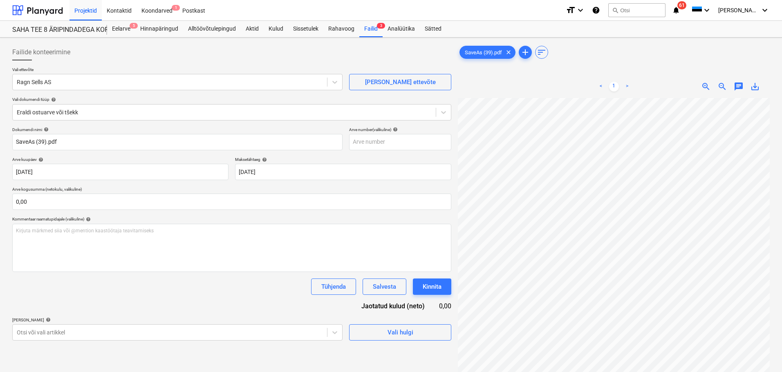
click at [256, 185] on div "Dokumendi nimi help SaveAs (39).pdf Arve number (valikuline) help Arve kuupäev …" at bounding box center [231, 234] width 439 height 214
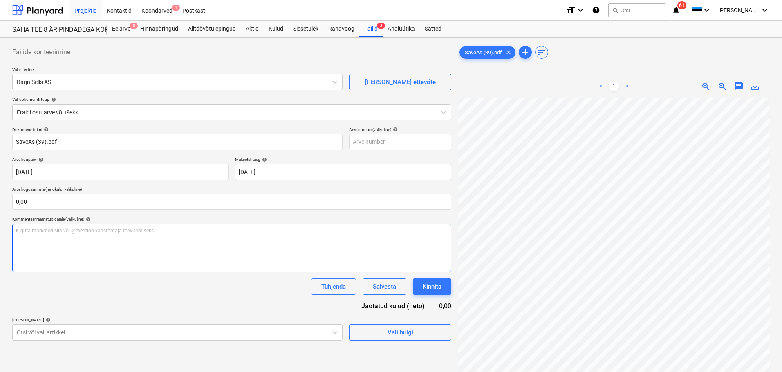
click at [104, 235] on div "Kirjuta märkmed siia või @mention kaastöötaja teavitamiseks ﻿" at bounding box center [231, 248] width 439 height 48
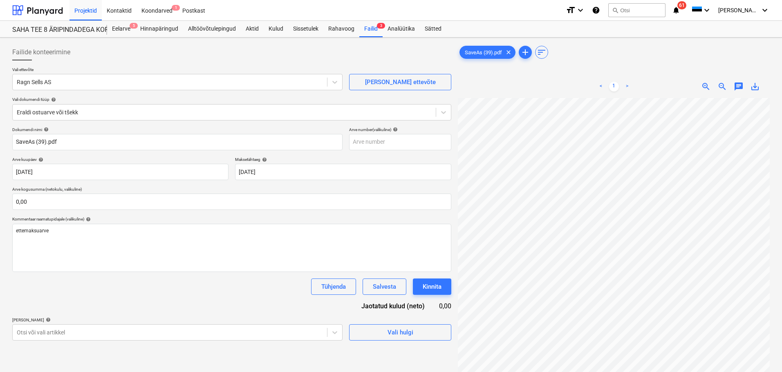
click at [165, 287] on div "Tühjenda Salvesta Kinnita" at bounding box center [231, 287] width 439 height 16
click at [379, 143] on input "text" at bounding box center [400, 142] width 102 height 16
type input "1912256868"
click at [245, 300] on div "Dokumendi nimi help SaveAs (39).pdf Arve number (valikuline) help 1912256868 Ar…" at bounding box center [231, 234] width 439 height 214
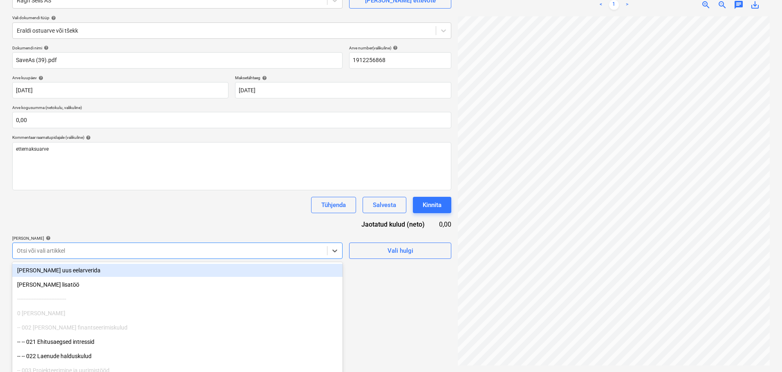
click at [270, 249] on body "Projektid Kontaktid Koondarved 1 Postkast format_size keyboard_arrow_down help …" at bounding box center [391, 104] width 782 height 372
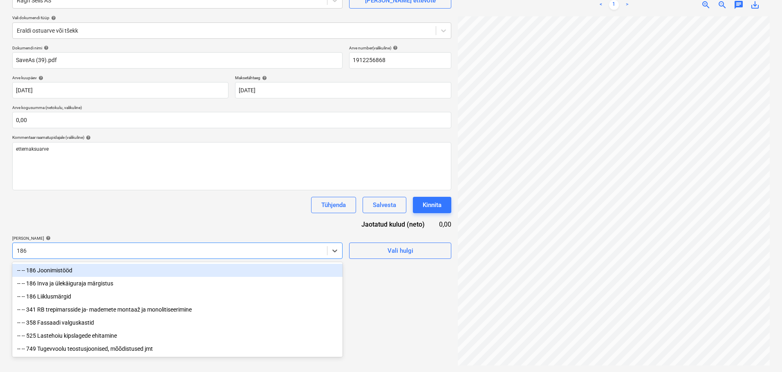
scroll to position [82, 0]
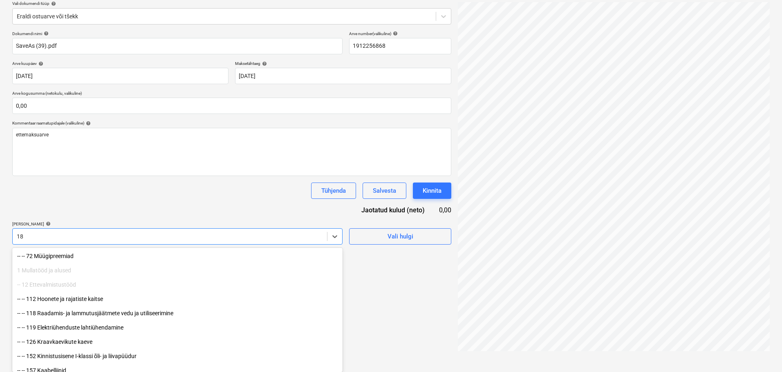
type input "185"
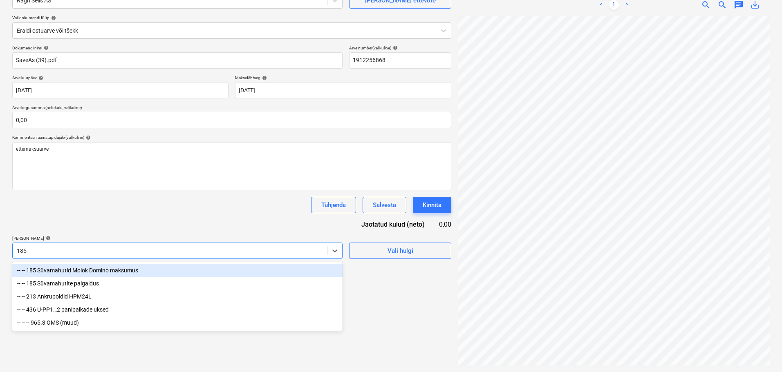
click at [110, 267] on div "-- -- 185 Süvamahutid Molok Domino maksumus" at bounding box center [177, 270] width 330 height 13
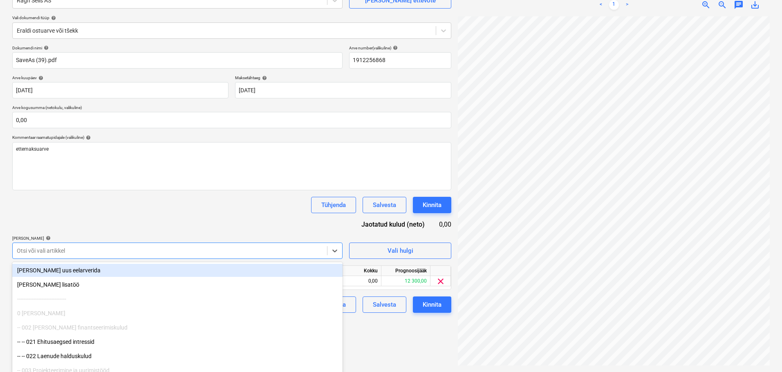
click at [279, 228] on div "Dokumendi nimi help SaveAs (39).pdf Arve number (valikuline) help 1912256868 Ar…" at bounding box center [231, 179] width 439 height 268
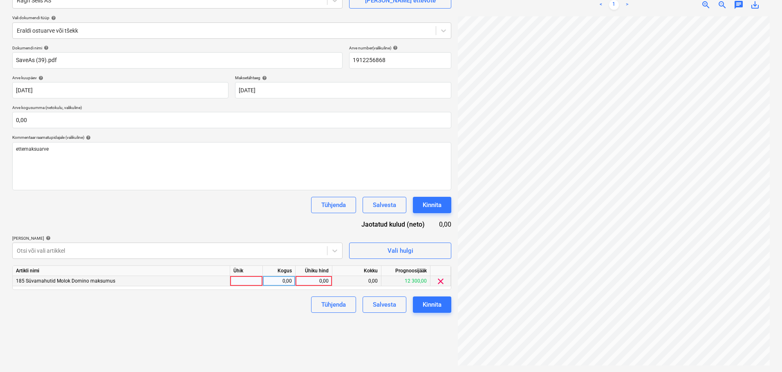
click at [249, 283] on div at bounding box center [246, 281] width 33 height 10
type input "1"
click at [292, 282] on div "0,00" at bounding box center [279, 281] width 33 height 10
click at [325, 282] on div "0,00" at bounding box center [314, 281] width 30 height 10
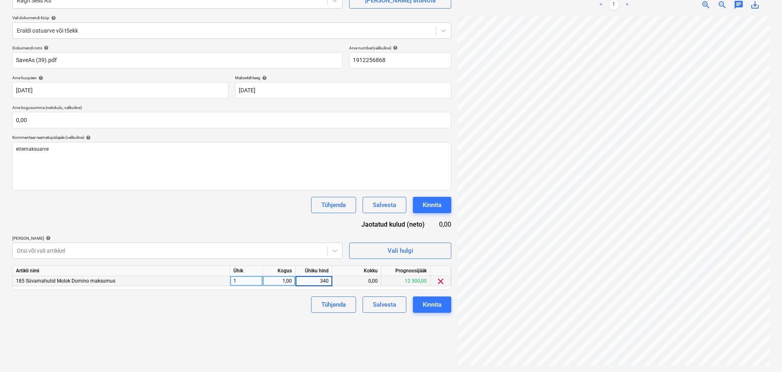
type input "3400"
click at [432, 306] on div "Kinnita" at bounding box center [432, 305] width 19 height 11
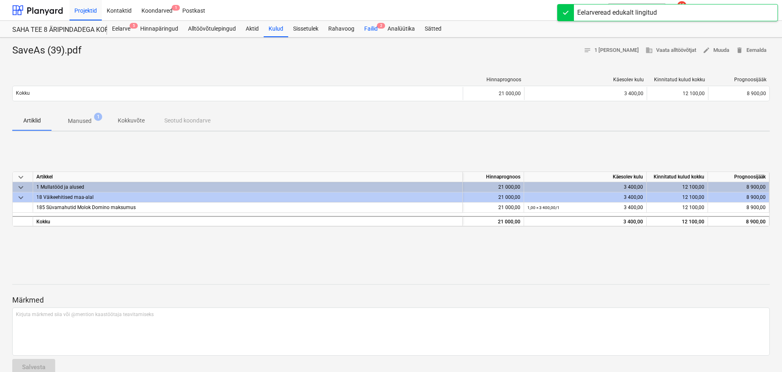
click at [359, 28] on div "Failid 2" at bounding box center [370, 29] width 23 height 16
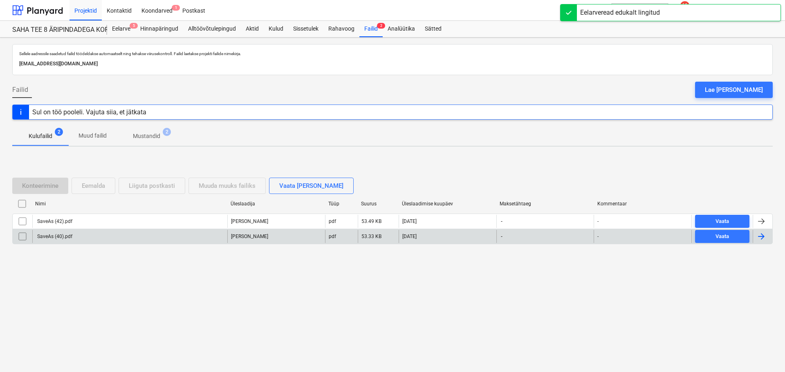
click at [77, 238] on div "SaveAs (40).pdf" at bounding box center [129, 236] width 195 height 13
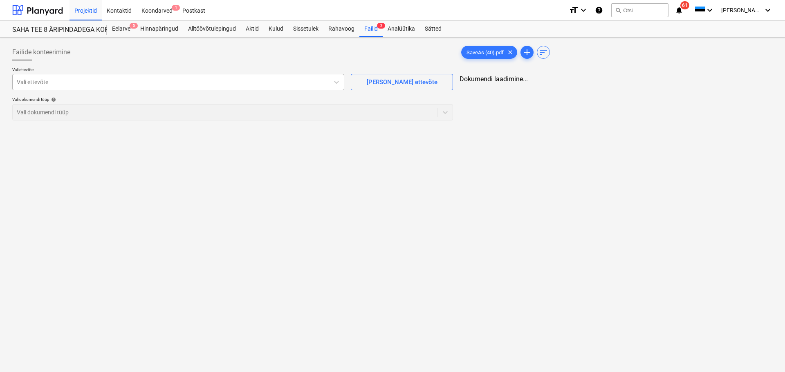
click at [201, 79] on div at bounding box center [171, 82] width 308 height 8
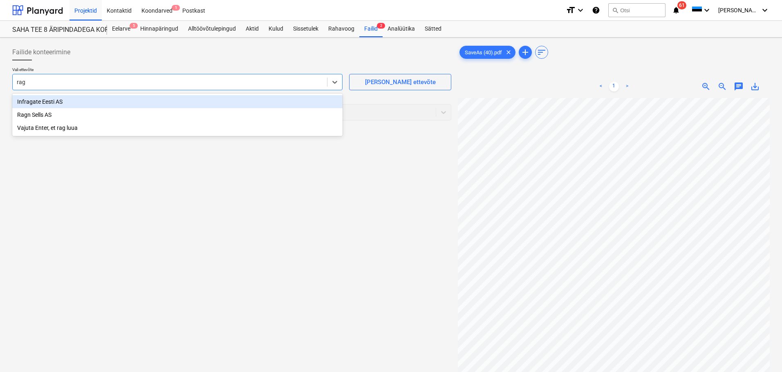
type input "ragn"
click at [88, 99] on div "Ragn Sells AS" at bounding box center [177, 101] width 330 height 13
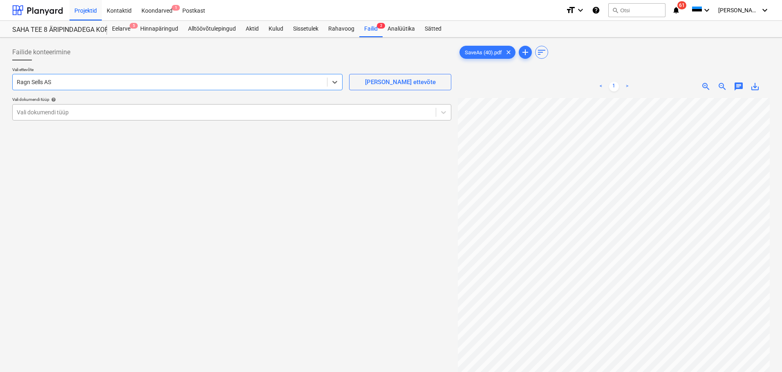
click at [81, 112] on div at bounding box center [224, 112] width 415 height 8
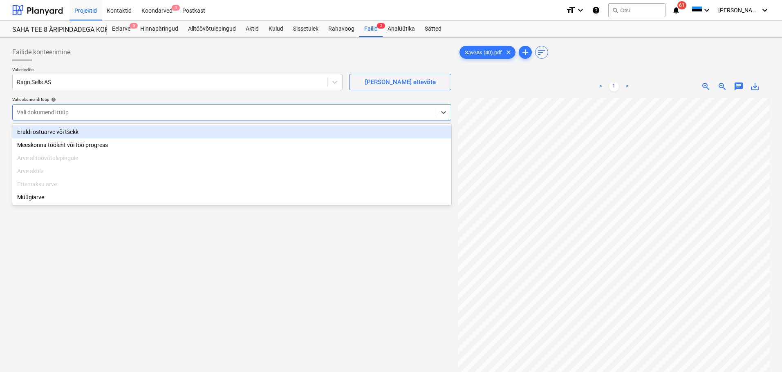
click at [64, 131] on div "Eraldi ostuarve või tšekk" at bounding box center [231, 131] width 439 height 13
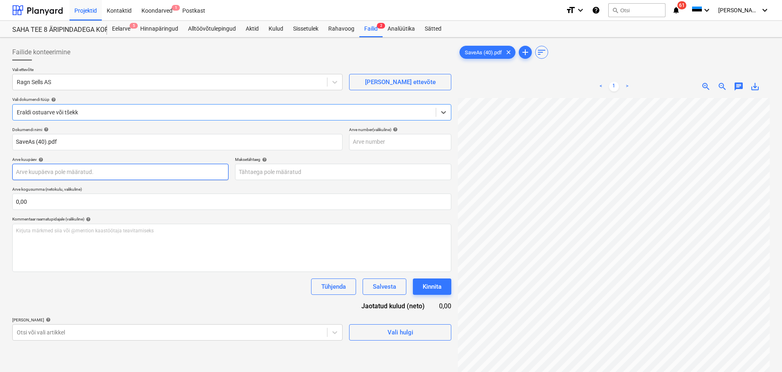
click at [52, 173] on body "Projektid Kontaktid Koondarved 1 Postkast format_size keyboard_arrow_down help …" at bounding box center [391, 186] width 782 height 372
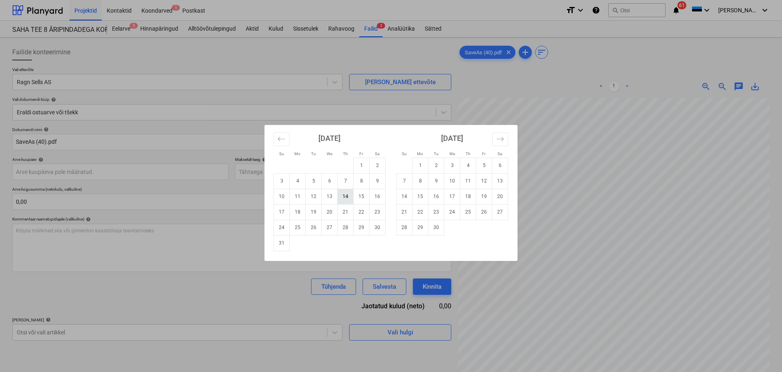
click at [348, 196] on td "14" at bounding box center [346, 197] width 16 height 16
type input "14 Aug 2025"
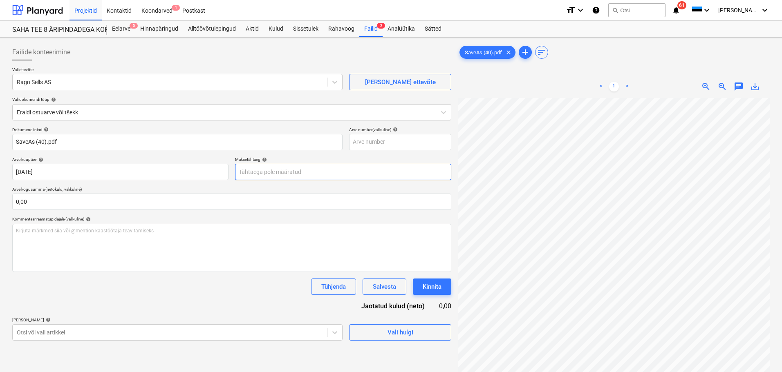
click at [263, 168] on body "Projektid Kontaktid Koondarved 1 Postkast format_size keyboard_arrow_down help …" at bounding box center [391, 186] width 782 height 372
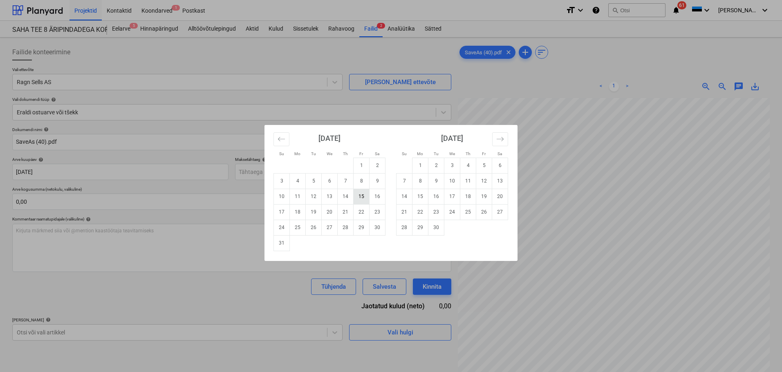
click at [363, 198] on td "15" at bounding box center [362, 197] width 16 height 16
type input "15 Aug 2025"
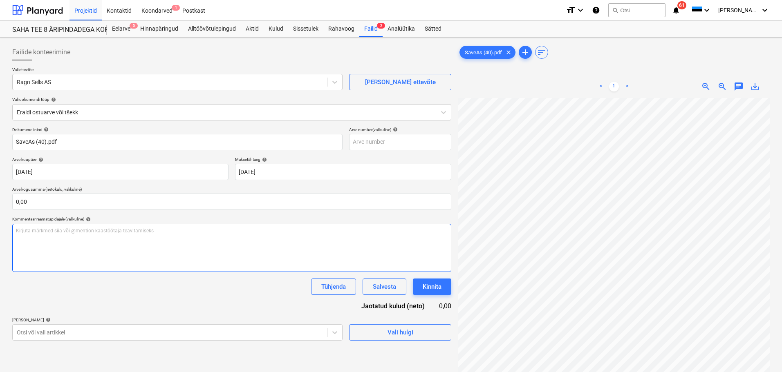
click at [188, 244] on div "Kirjuta märkmed siia või @mention kaastöötaja teavitamiseks ﻿" at bounding box center [231, 248] width 439 height 48
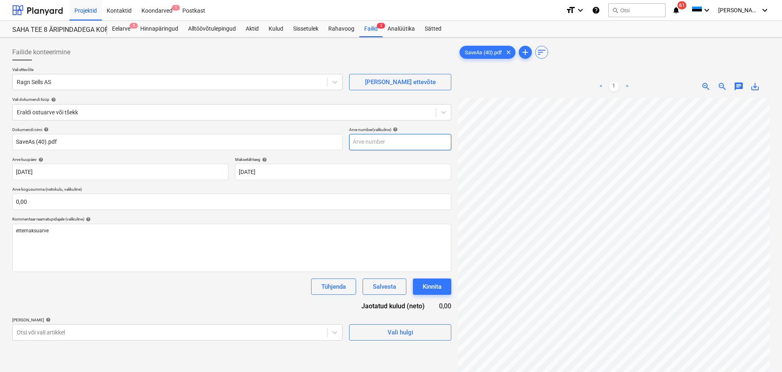
click at [408, 149] on input "text" at bounding box center [400, 142] width 102 height 16
type input "1912256869"
click at [288, 297] on div "Dokumendi nimi help SaveAs (40).pdf Arve number (valikuline) help 1912256869 Ar…" at bounding box center [231, 234] width 439 height 214
click at [189, 329] on body "Projektid Kontaktid Koondarved 1 Postkast format_size keyboard_arrow_down help …" at bounding box center [391, 186] width 782 height 372
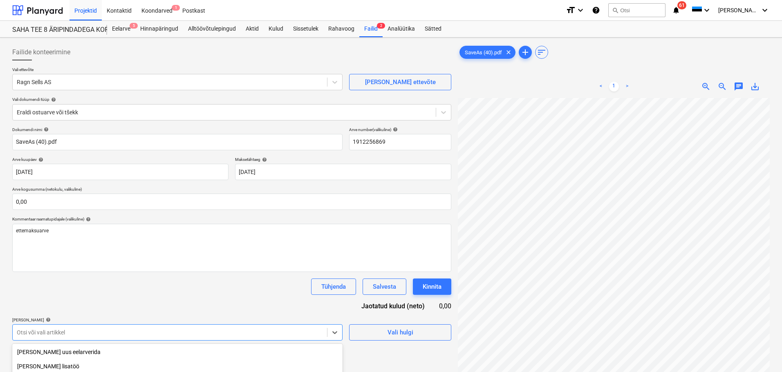
scroll to position [96, 0]
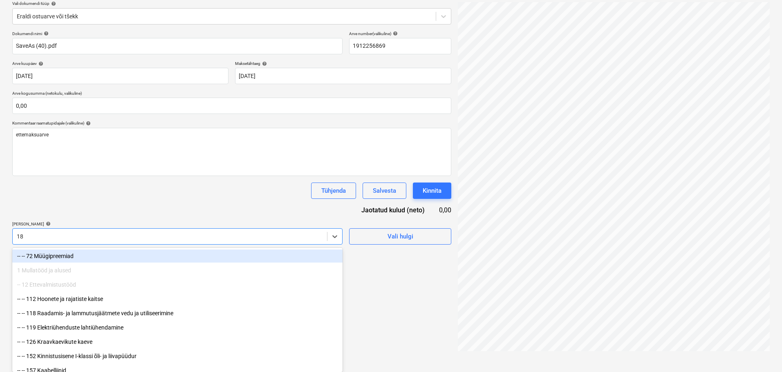
type input "185"
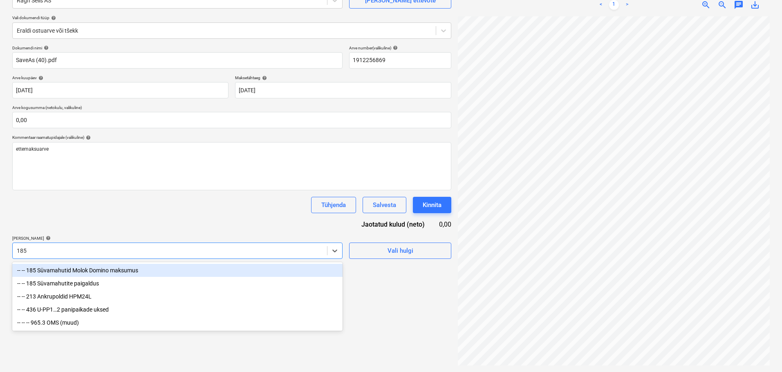
click at [96, 268] on div "-- -- 185 Süvamahutid Molok Domino maksumus" at bounding box center [177, 270] width 330 height 13
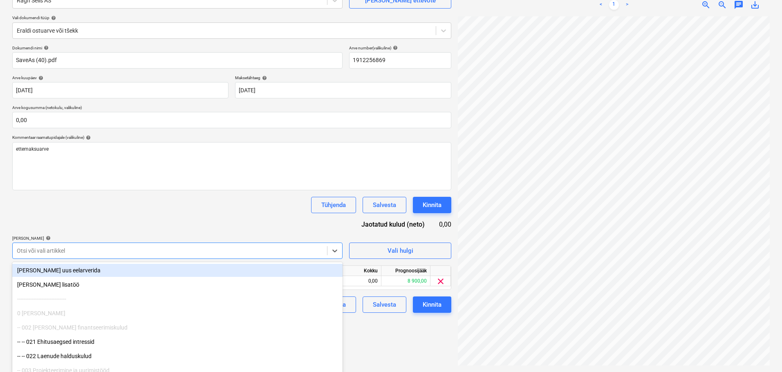
click at [282, 232] on div "Dokumendi nimi help SaveAs (40).pdf Arve number (valikuline) help 1912256869 Ar…" at bounding box center [231, 179] width 439 height 268
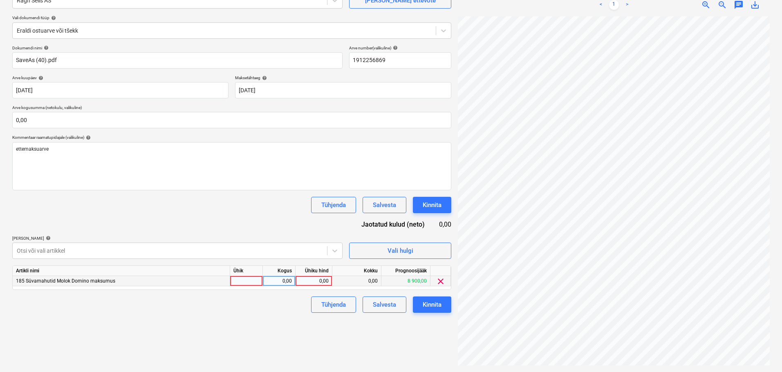
click at [254, 280] on div at bounding box center [246, 281] width 33 height 10
click at [280, 281] on div "0,00" at bounding box center [279, 281] width 26 height 10
type input "1"
click at [319, 282] on div "0,00" at bounding box center [314, 281] width 30 height 10
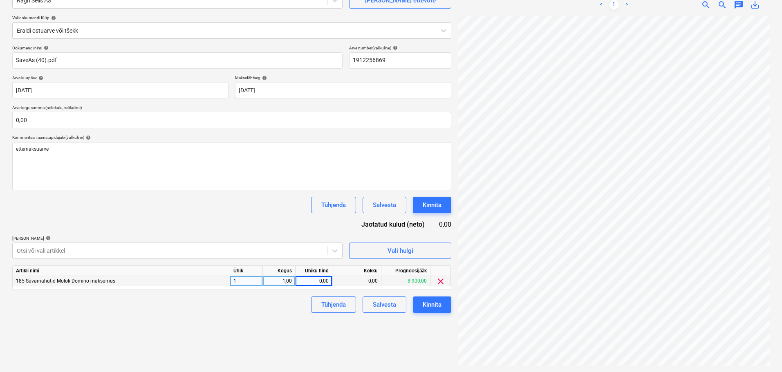
click at [320, 281] on div "0,00" at bounding box center [314, 281] width 30 height 10
type input "4800"
click at [433, 301] on div "Kinnita" at bounding box center [432, 305] width 19 height 11
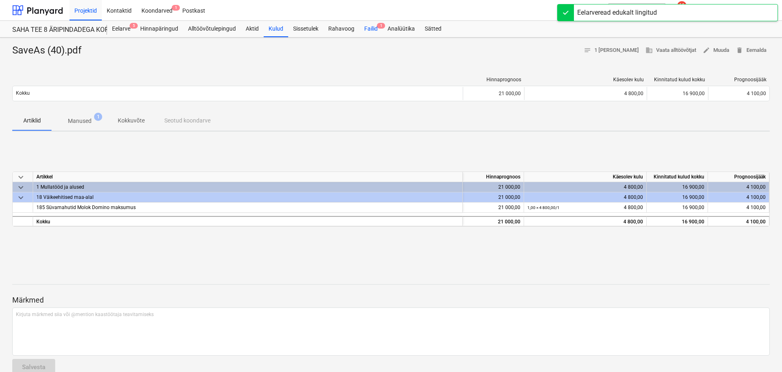
click at [376, 30] on div "Failid 1" at bounding box center [370, 29] width 23 height 16
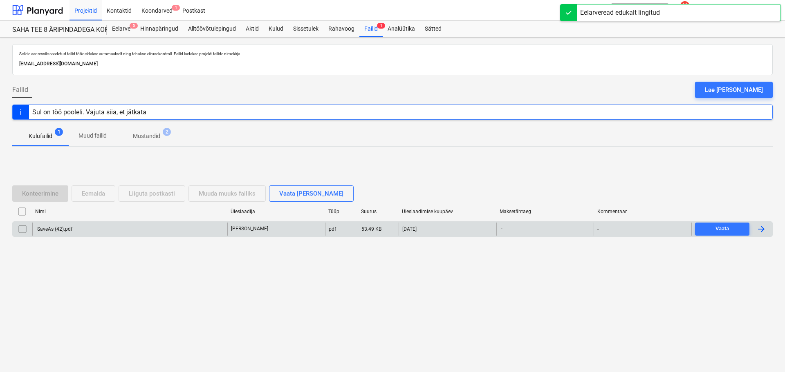
click at [215, 228] on div "SaveAs (42).pdf" at bounding box center [129, 229] width 195 height 13
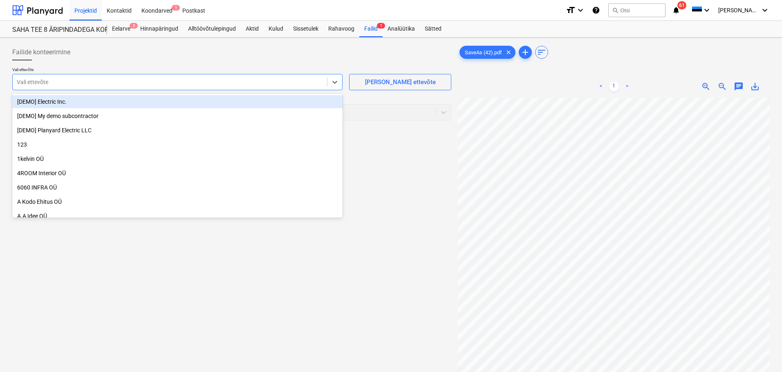
click at [307, 86] on div "Vali ettevõte" at bounding box center [170, 81] width 314 height 11
type input "rag"
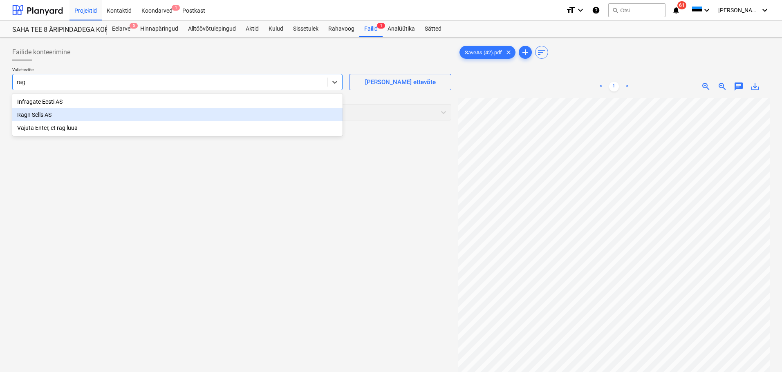
click at [134, 120] on div "Ragn Sells AS" at bounding box center [177, 114] width 330 height 13
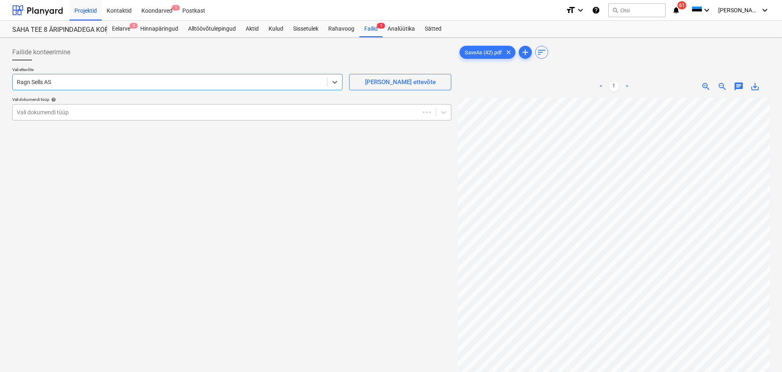
click at [101, 114] on div at bounding box center [216, 112] width 399 height 8
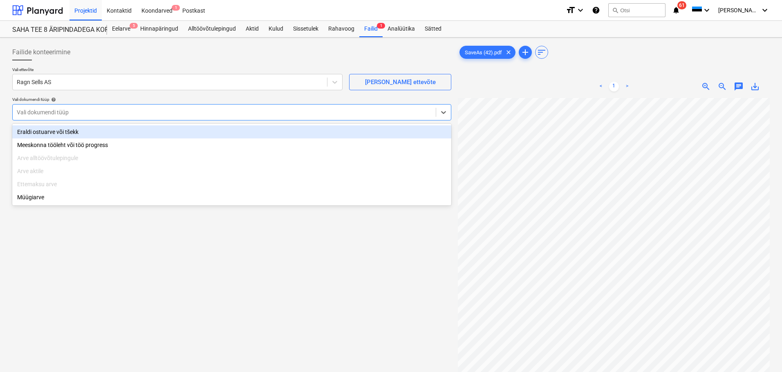
click at [76, 131] on div "Eraldi ostuarve või tšekk" at bounding box center [231, 131] width 439 height 13
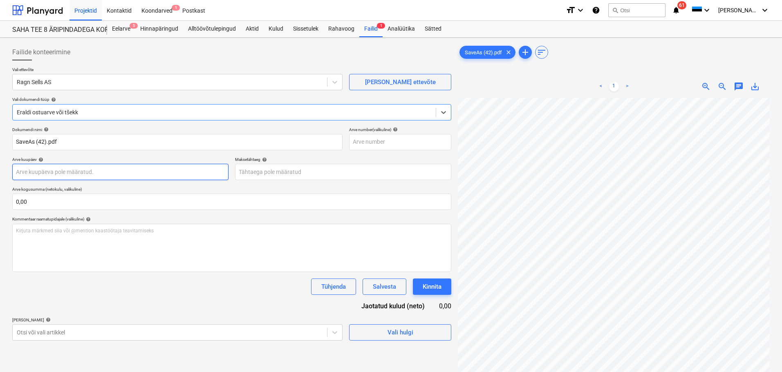
click at [52, 171] on body "Projektid Kontaktid Koondarved 1 Postkast format_size keyboard_arrow_down help …" at bounding box center [391, 186] width 782 height 372
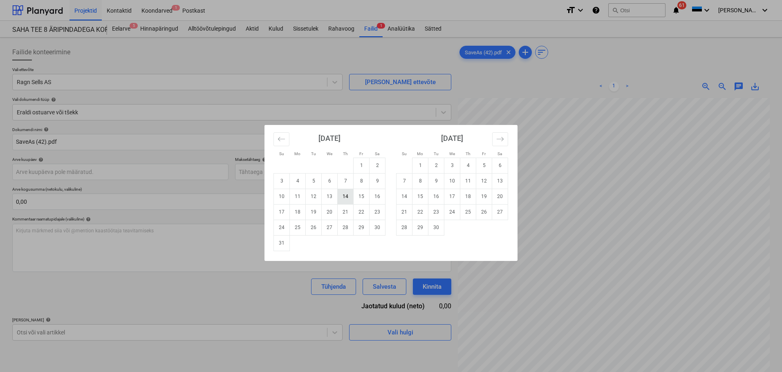
click at [343, 199] on td "14" at bounding box center [346, 197] width 16 height 16
type input "14 Aug 2025"
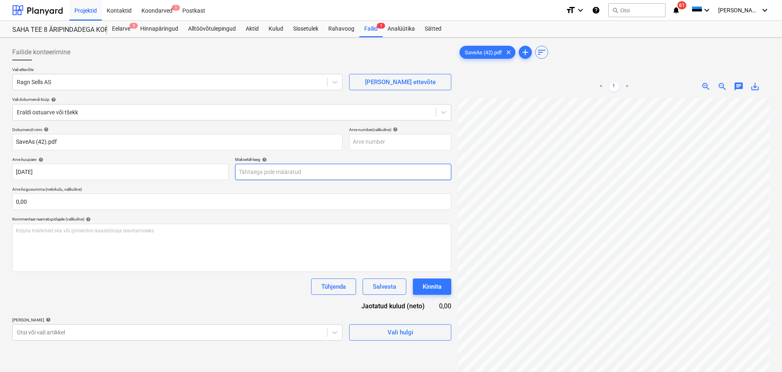
click at [289, 172] on body "Projektid Kontaktid Koondarved 1 Postkast format_size keyboard_arrow_down help …" at bounding box center [391, 186] width 782 height 372
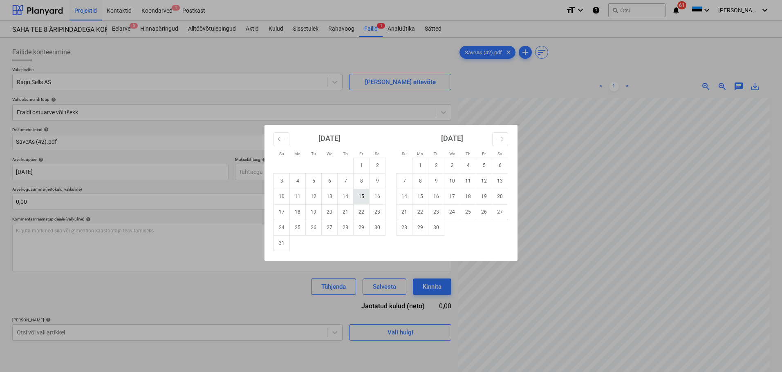
click at [363, 199] on td "15" at bounding box center [362, 197] width 16 height 16
type input "15 Aug 2025"
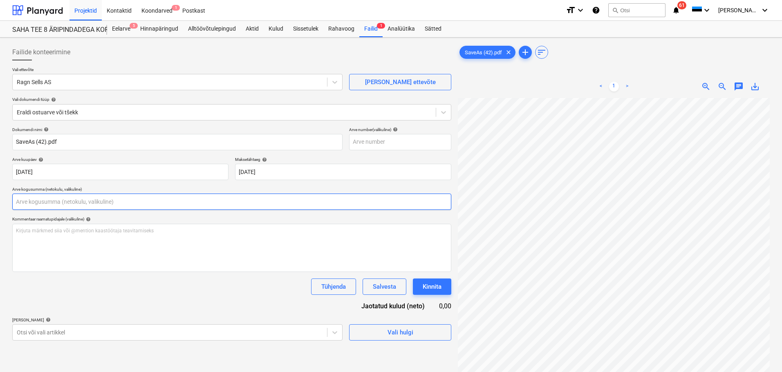
click at [88, 204] on input "text" at bounding box center [231, 202] width 439 height 16
type input "0,00"
click at [373, 139] on input "text" at bounding box center [400, 142] width 102 height 16
type input "1912256871"
click at [247, 300] on div "Dokumendi nimi help SaveAs (42).pdf Arve number (valikuline) help 1912256871 Ar…" at bounding box center [231, 234] width 439 height 214
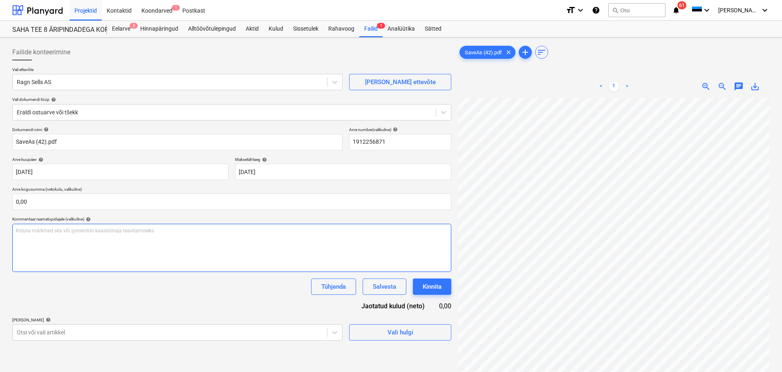
click at [206, 254] on div "Kirjuta märkmed siia või @mention kaastöötaja teavitamiseks ﻿" at bounding box center [231, 248] width 439 height 48
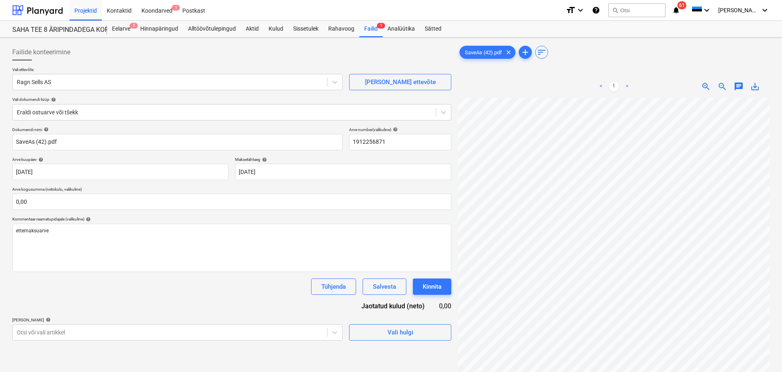
click at [204, 311] on div "Dokumendi nimi help SaveAs (42).pdf Arve number (valikuline) help 1912256871 Ar…" at bounding box center [231, 234] width 439 height 214
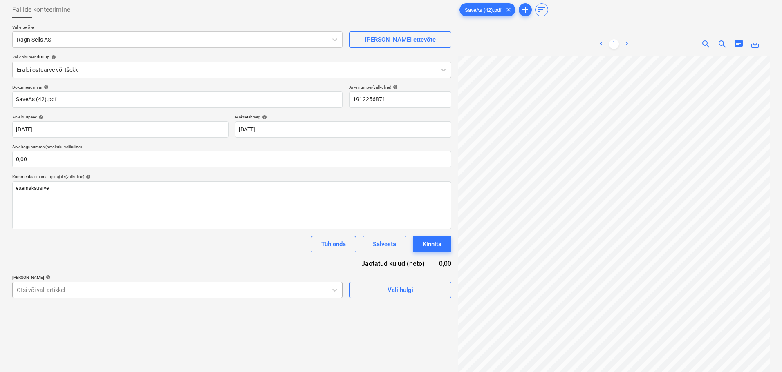
scroll to position [82, 0]
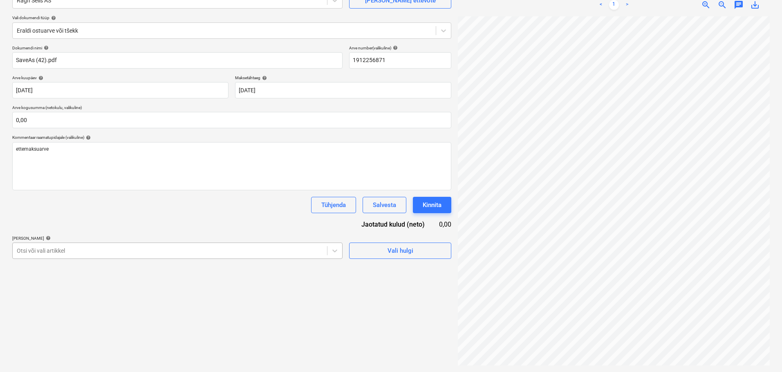
click at [240, 253] on body "Projektid Kontaktid Koondarved 1 Postkast format_size keyboard_arrow_down help …" at bounding box center [391, 104] width 782 height 372
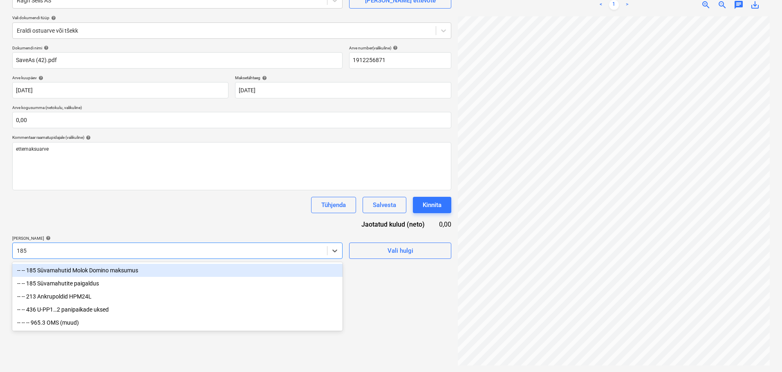
type input "185"
click at [121, 217] on div "Dokumendi nimi help SaveAs (42).pdf Arve number (valikuline) help 1912256871 Ar…" at bounding box center [231, 152] width 439 height 214
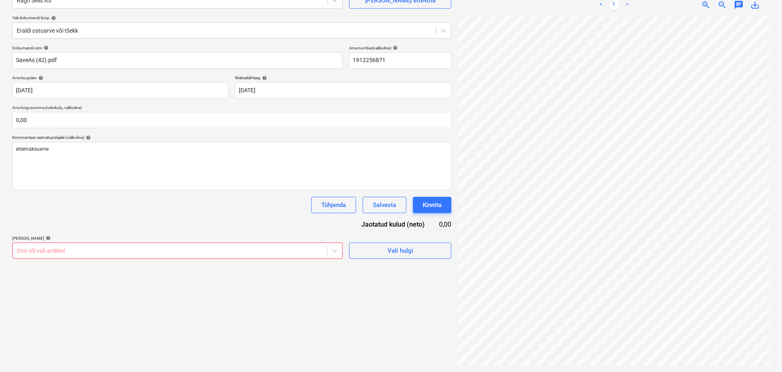
click at [89, 251] on body "Projektid Kontaktid Koondarved 1 Postkast format_size keyboard_arrow_down help …" at bounding box center [391, 104] width 782 height 372
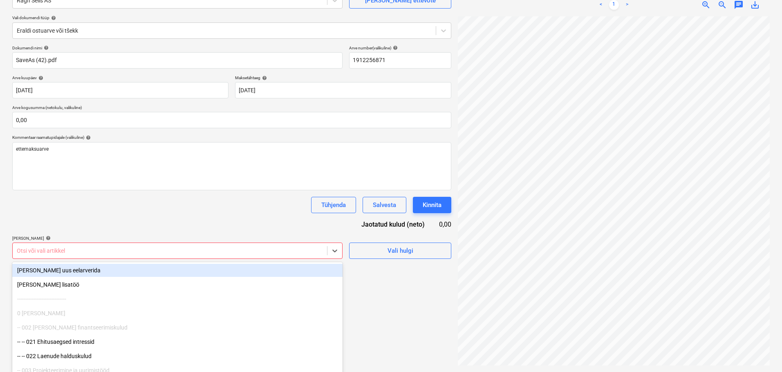
scroll to position [96, 0]
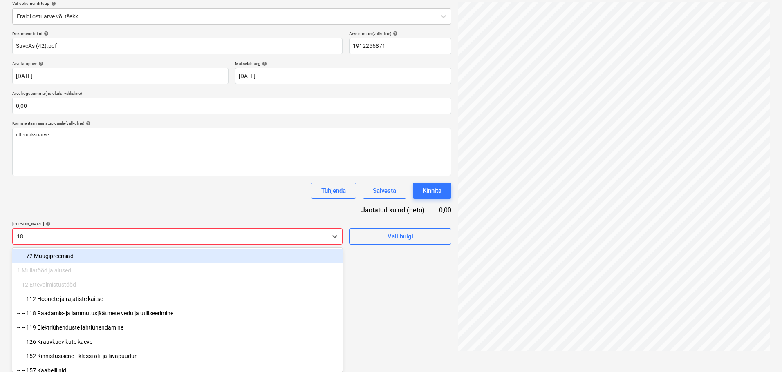
type input "185"
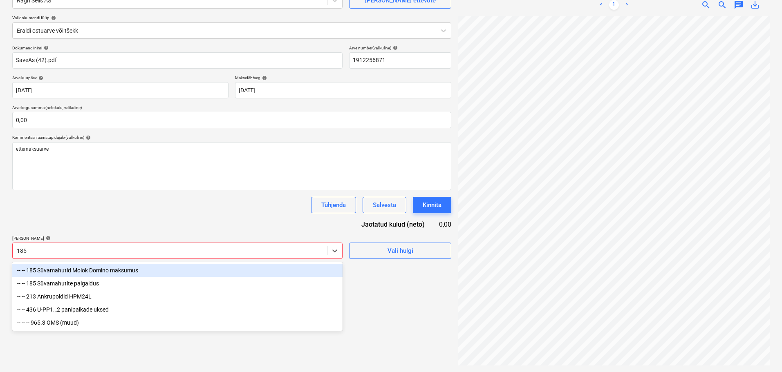
click at [91, 267] on div "-- -- 185 Süvamahutid Molok Domino maksumus" at bounding box center [177, 270] width 330 height 13
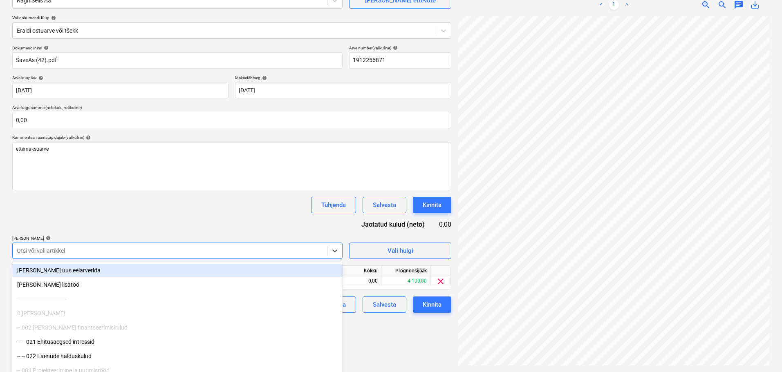
click at [382, 342] on div "Failide konteerimine Vali ettevõte Ragn Sells AS Lisa uus ettevõte Vali dokumen…" at bounding box center [232, 164] width 446 height 410
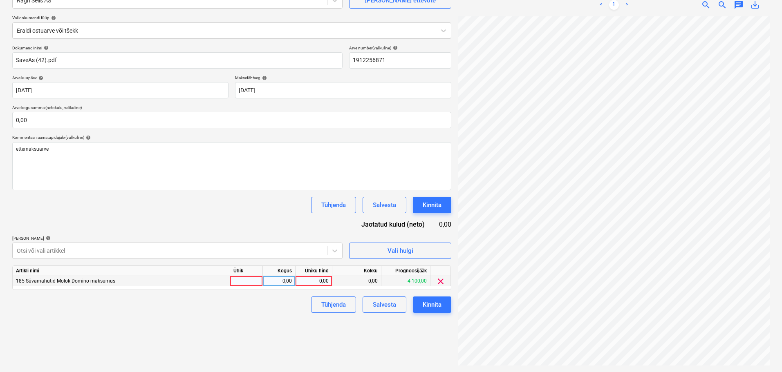
click at [253, 284] on div at bounding box center [246, 281] width 33 height 10
type input "1"
click at [284, 282] on div "0,00" at bounding box center [279, 281] width 26 height 10
click at [316, 282] on div "0,00" at bounding box center [314, 281] width 30 height 10
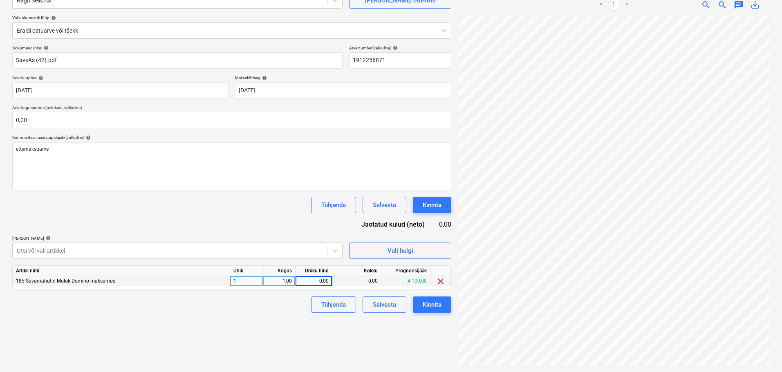
click at [322, 283] on div "0,00" at bounding box center [314, 281] width 30 height 10
type input "3300"
click at [282, 331] on div "Failide konteerimine Vali ettevõte Ragn Sells AS Lisa uus ettevõte Vali dokumen…" at bounding box center [232, 164] width 446 height 410
click at [431, 304] on div "Kinnita" at bounding box center [432, 305] width 19 height 11
